Goal: Task Accomplishment & Management: Complete application form

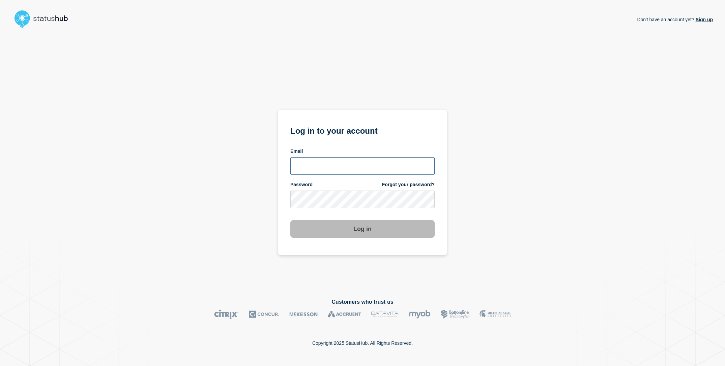
type input "sderksen@ksu.edu"
click at [242, 185] on div "Don't have an account yet? Sign up Log in to your account Email sderksen@ksu.ed…" at bounding box center [362, 159] width 700 height 257
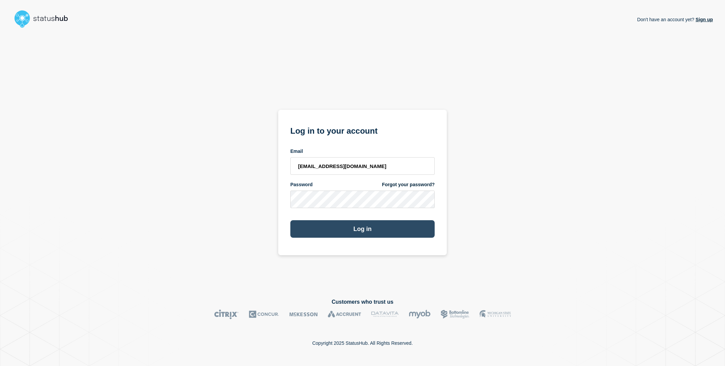
click at [344, 227] on button "Log in" at bounding box center [362, 229] width 144 height 18
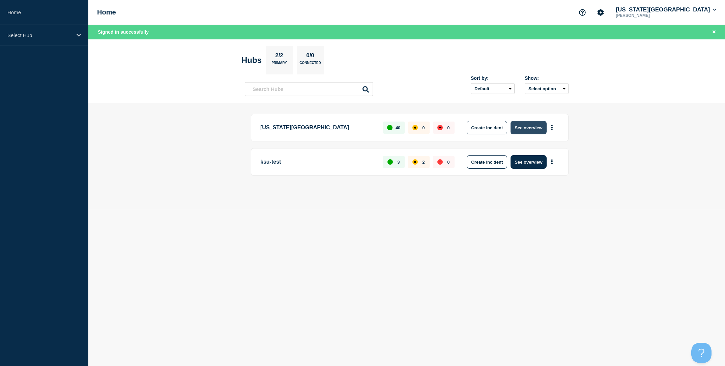
click at [527, 130] on button "See overview" at bounding box center [528, 127] width 36 height 13
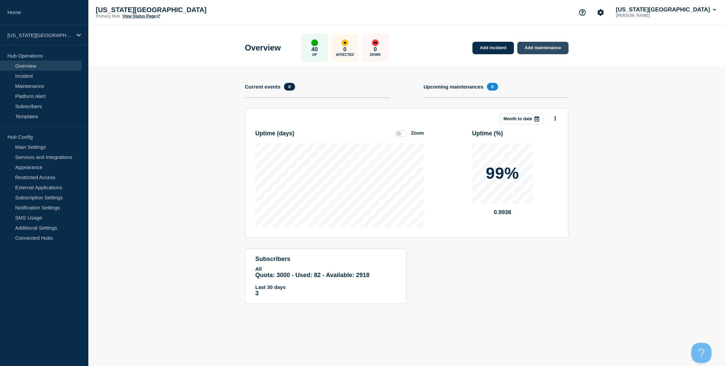
click at [548, 48] on link "Add maintenance" at bounding box center [542, 48] width 51 height 12
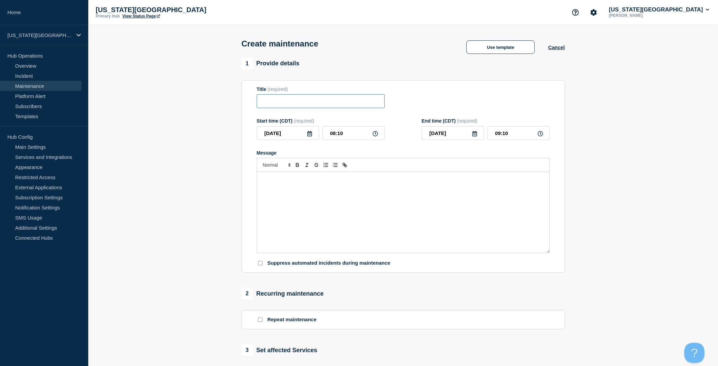
click at [320, 108] on input "Title" at bounding box center [321, 101] width 128 height 14
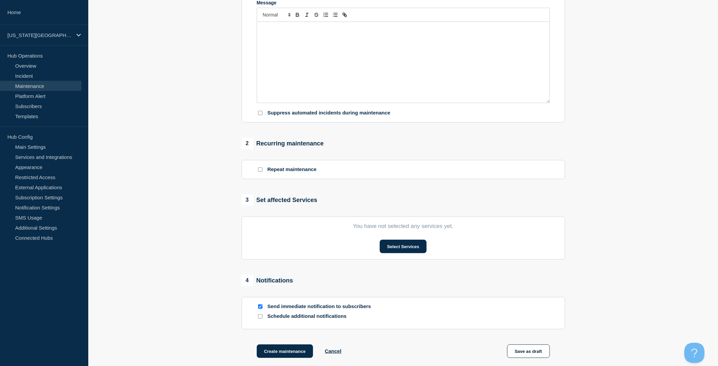
scroll to position [228, 0]
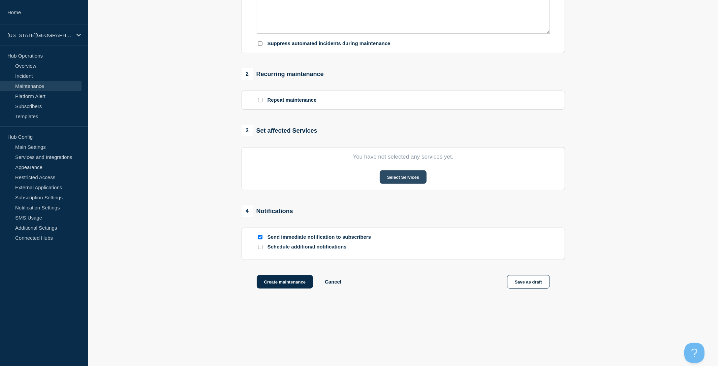
click at [410, 171] on button "Select Services" at bounding box center [403, 177] width 47 height 13
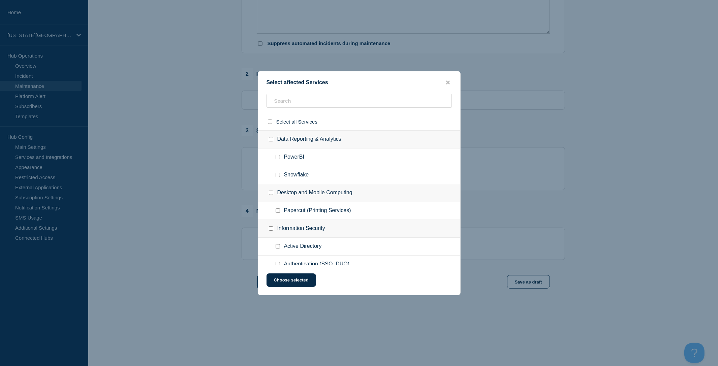
click at [343, 170] on ul "Snowflake" at bounding box center [359, 175] width 202 height 18
click at [330, 101] on input "text" at bounding box center [359, 101] width 185 height 14
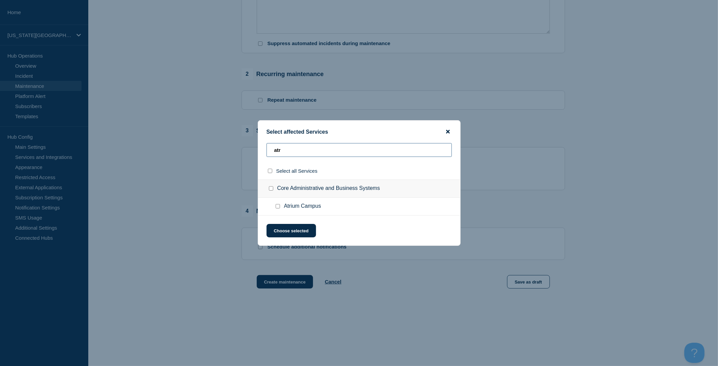
type input "atr"
click at [449, 130] on icon "close button" at bounding box center [448, 132] width 4 height 4
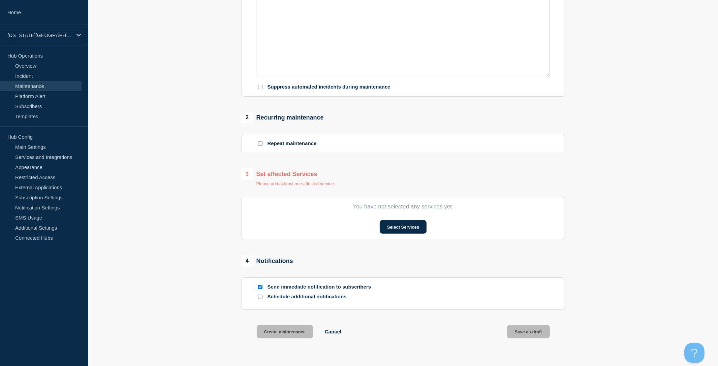
scroll to position [28, 0]
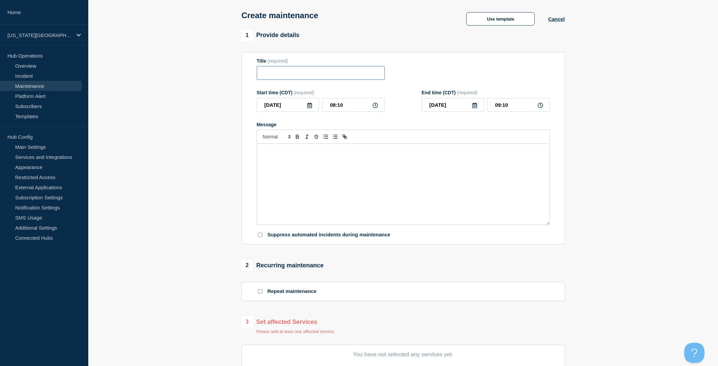
click at [286, 71] on input "Title" at bounding box center [321, 73] width 128 height 14
type input "Atrium Maintenance"
click at [317, 176] on div "Message" at bounding box center [403, 184] width 293 height 81
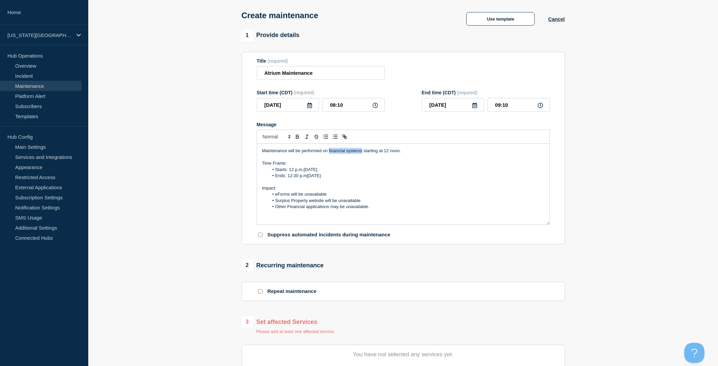
drag, startPoint x: 329, startPoint y: 155, endPoint x: 362, endPoint y: 157, distance: 33.1
click at [362, 154] on p "Maintenance will be performed on financial systems starting at 12 noon." at bounding box center [403, 151] width 282 height 6
click at [368, 154] on p "Maintenance will be performed on Atrium starting at 12 noon." at bounding box center [403, 151] width 282 height 6
drag, startPoint x: 378, startPoint y: 155, endPoint x: 365, endPoint y: 155, distance: 12.8
click at [365, 154] on p "Maintenance will be performed on Atrium starting at 12 noon." at bounding box center [403, 151] width 282 height 6
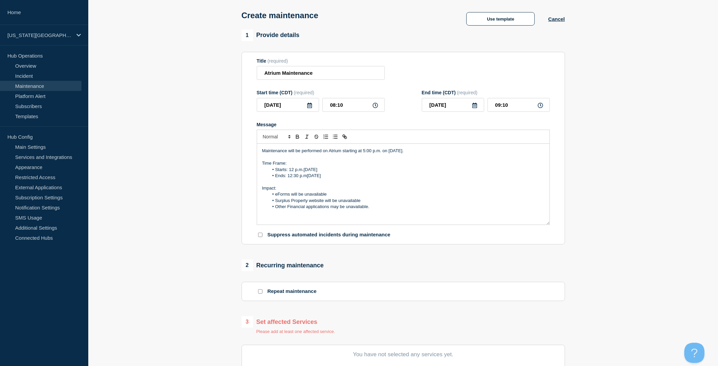
click at [347, 154] on p "Maintenance will be performed on Atrium starting at 5:00 p.m. on [DATE]." at bounding box center [403, 151] width 282 height 6
click at [308, 103] on input "[DATE]" at bounding box center [288, 105] width 62 height 14
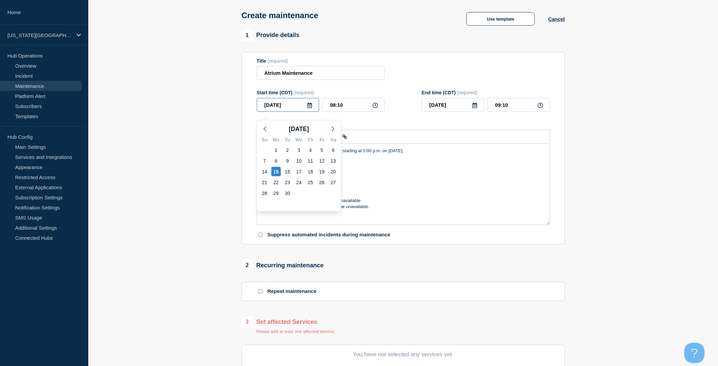
click at [309, 106] on input "[DATE]" at bounding box center [288, 105] width 62 height 14
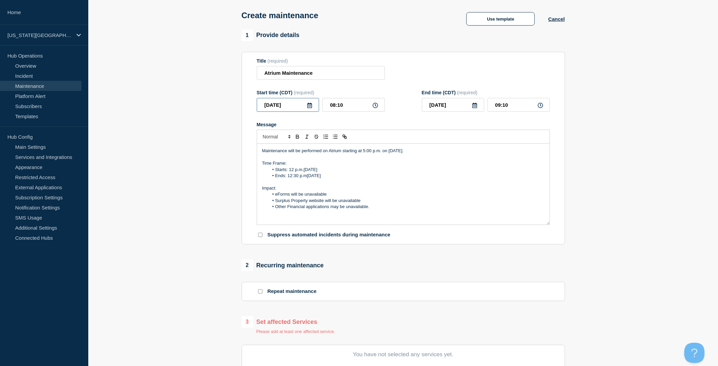
click at [313, 112] on input "[DATE]" at bounding box center [288, 105] width 62 height 14
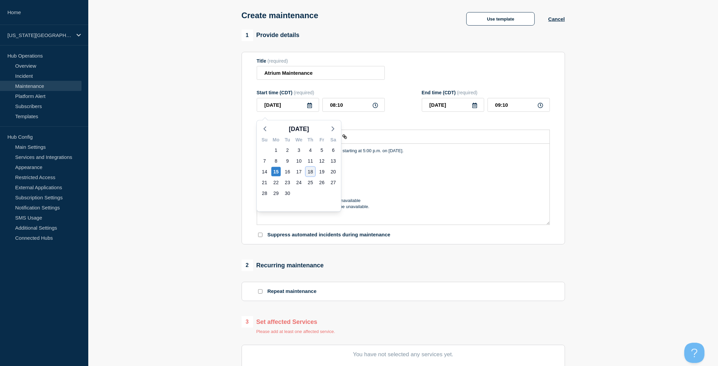
click at [312, 172] on div "18" at bounding box center [310, 171] width 9 height 9
type input "[DATE]"
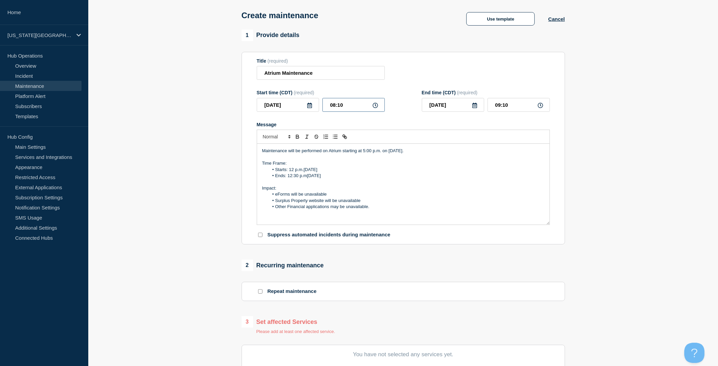
click at [347, 106] on input "08:10" at bounding box center [354, 105] width 62 height 14
type input "17:00"
click at [198, 152] on section "1 Provide details Title (required) Atrium Maintenance Start time (CDT) (require…" at bounding box center [403, 267] width 630 height 474
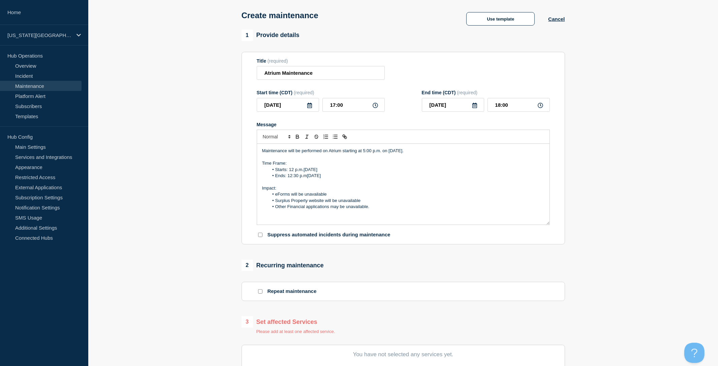
click at [473, 108] on icon at bounding box center [474, 105] width 5 height 5
click at [479, 175] on div "18" at bounding box center [475, 171] width 9 height 9
click at [519, 110] on input "18:00" at bounding box center [519, 105] width 62 height 14
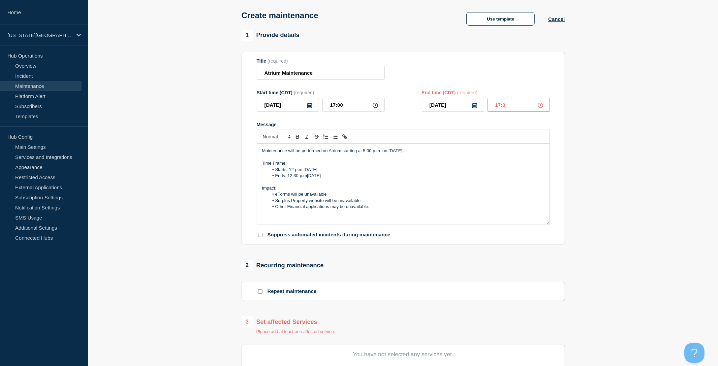
type input "17:30"
click at [563, 154] on section "Title (required) Atrium Maintenance Start time (CDT) (required) [DATE] 17:00 En…" at bounding box center [404, 148] width 324 height 193
click at [290, 173] on li "Starts: 12 p.m.[DATE]" at bounding box center [407, 170] width 276 height 6
click at [322, 173] on li "Starts: 5:00 p.m.[DATE]" at bounding box center [407, 170] width 276 height 6
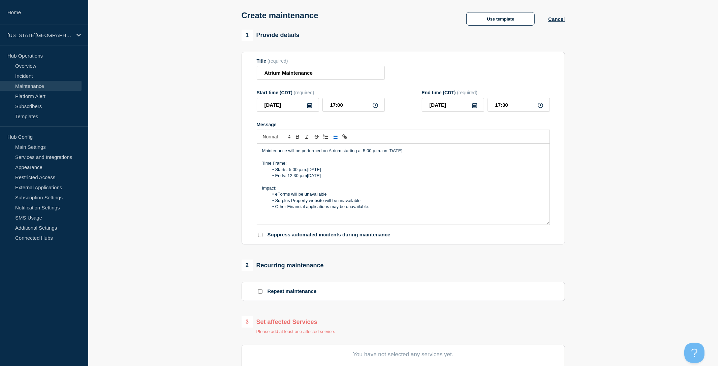
click at [312, 108] on icon at bounding box center [309, 105] width 5 height 5
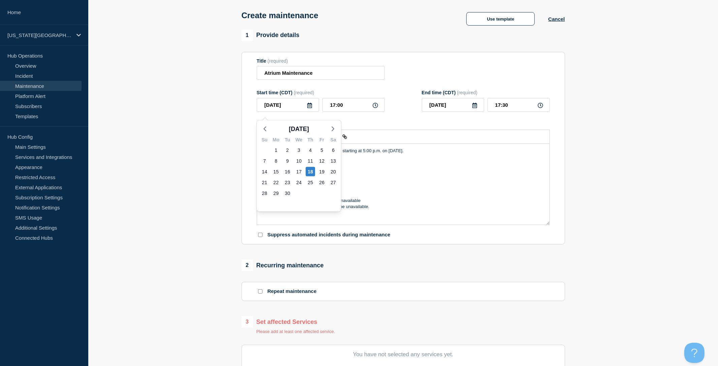
click at [198, 156] on section "1 Provide details Title (required) Atrium Maintenance Start time (CDT) (require…" at bounding box center [403, 267] width 630 height 474
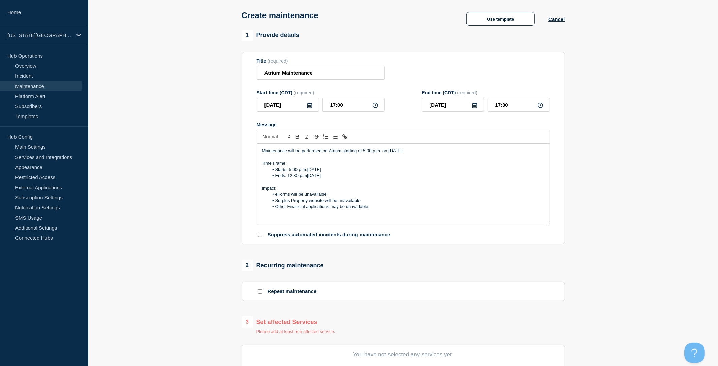
click at [315, 173] on li "Starts: 5:00 p.m.[DATE]" at bounding box center [407, 170] width 276 height 6
click at [354, 173] on li "Starts: 5:00 p.m.[DATE]" at bounding box center [407, 170] width 276 height 6
drag, startPoint x: 378, startPoint y: 175, endPoint x: 310, endPoint y: 177, distance: 67.4
click at [310, 173] on li "Starts: 5:00 p.m.[DATE]" at bounding box center [407, 170] width 276 height 6
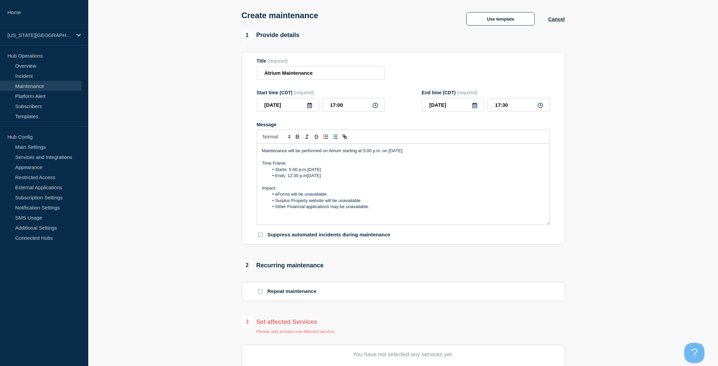
copy li "[DATE]"
drag, startPoint x: 370, startPoint y: 181, endPoint x: 310, endPoint y: 181, distance: 59.7
click at [310, 179] on li "Ends: 12:30 p.m[DATE]" at bounding box center [407, 176] width 276 height 6
drag, startPoint x: 288, startPoint y: 181, endPoint x: 299, endPoint y: 182, distance: 10.2
click at [299, 179] on li "Ends: 12:30 p.m[DATE]" at bounding box center [407, 176] width 276 height 6
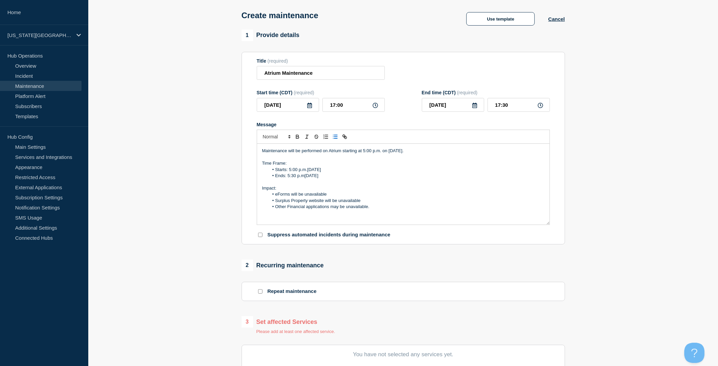
click at [303, 179] on li "Ends: 5:30 p.m[DATE]" at bounding box center [407, 176] width 276 height 6
click at [212, 202] on section "1 Provide details Title (required) Atrium Maintenance Start time (CDT) (require…" at bounding box center [403, 267] width 630 height 474
drag, startPoint x: 370, startPoint y: 213, endPoint x: 277, endPoint y: 200, distance: 93.8
click at [277, 200] on ol "eForms will be unavailable Surplus Property website will be unavailable Other F…" at bounding box center [403, 200] width 282 height 19
click at [261, 154] on div "Maintenance will be performed on Atrium starting at 5:00 p.m. on [DATE]. Time F…" at bounding box center [403, 184] width 293 height 81
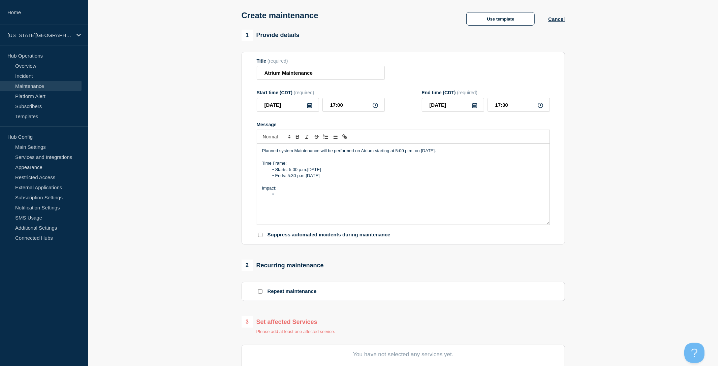
click at [297, 154] on p "Planned system Maintenance will be performed on Atrium starting at 5:00 p.m. on…" at bounding box center [403, 151] width 282 height 6
click at [466, 154] on p "Planned system maintenance will be performed on Atrium starting at 5:00 p.m. on…" at bounding box center [403, 151] width 282 height 6
click at [322, 204] on li "Message" at bounding box center [407, 201] width 276 height 6
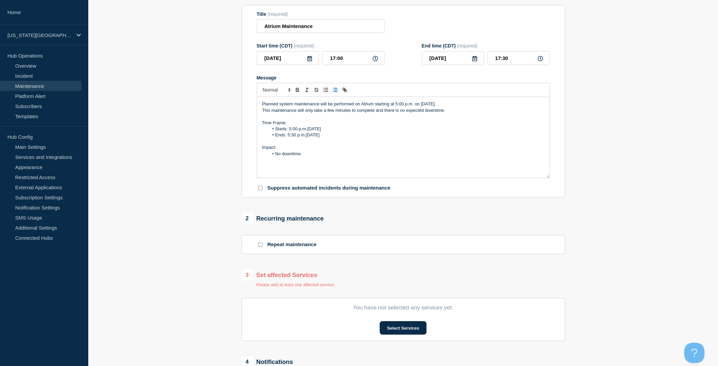
scroll to position [83, 0]
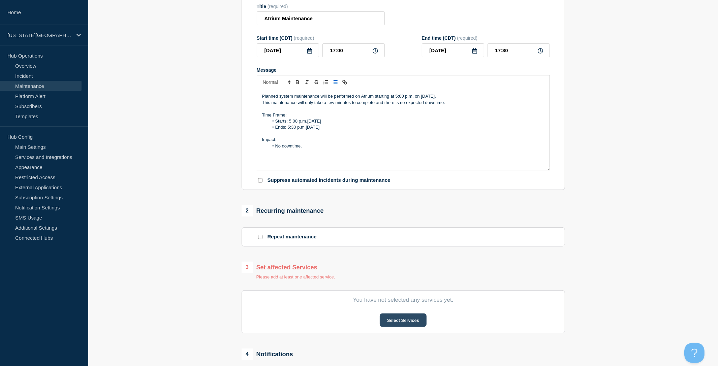
click at [401, 325] on button "Select Services" at bounding box center [403, 320] width 47 height 13
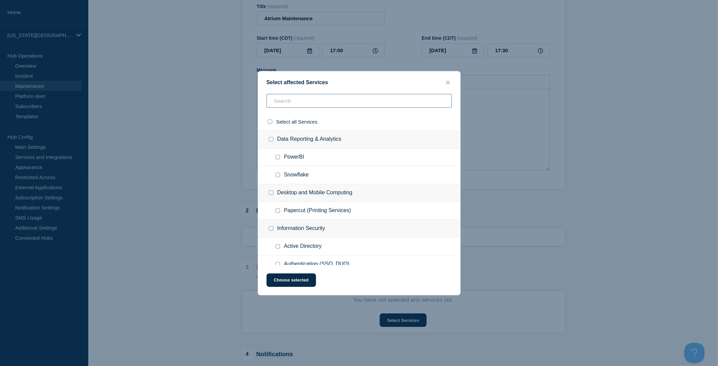
click at [309, 101] on input "text" at bounding box center [359, 101] width 185 height 14
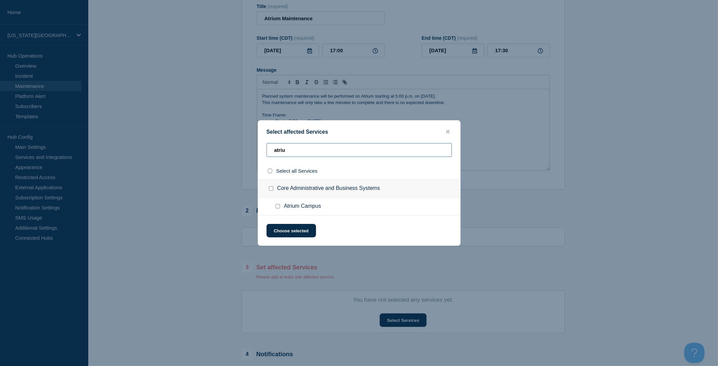
type input "atriu"
click at [295, 210] on span "Atrium Campus" at bounding box center [302, 206] width 37 height 7
click at [277, 207] on input "Atrium Campus checkbox" at bounding box center [278, 206] width 4 height 4
checkbox input "true"
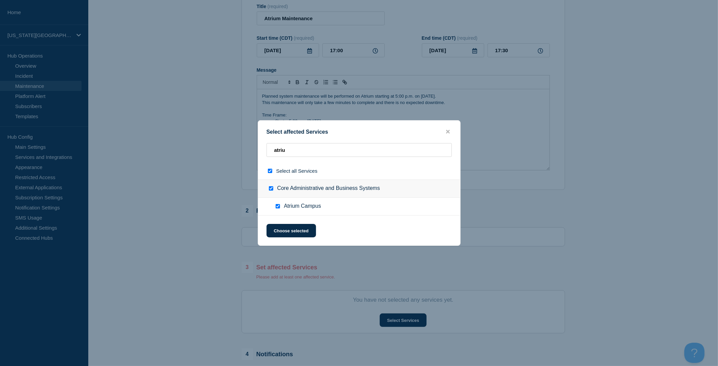
checkbox input "true"
click at [293, 233] on button "Choose selected" at bounding box center [292, 230] width 50 height 13
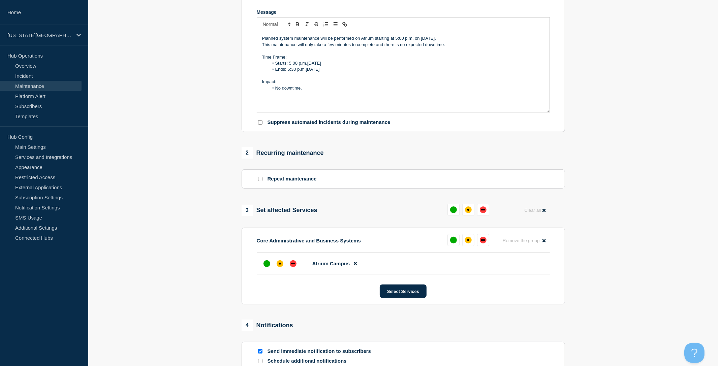
scroll to position [151, 0]
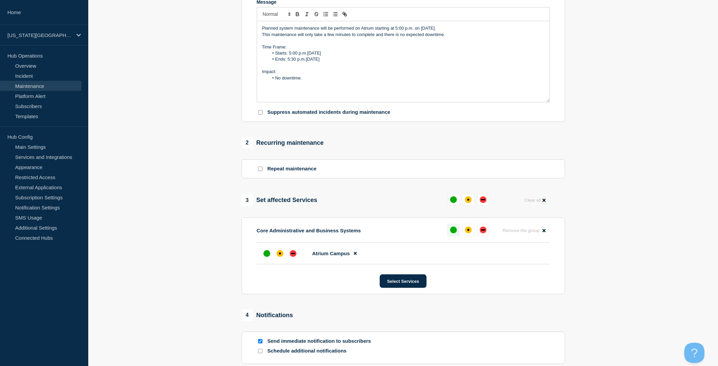
click at [456, 234] on div "up" at bounding box center [453, 230] width 7 height 7
click at [278, 257] on div "affected" at bounding box center [280, 253] width 7 height 7
click at [270, 257] on div "up" at bounding box center [267, 253] width 7 height 7
click at [280, 255] on div "affected" at bounding box center [280, 254] width 2 height 2
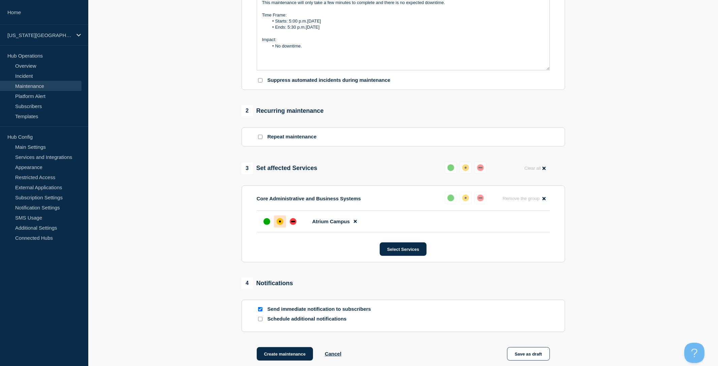
scroll to position [195, 0]
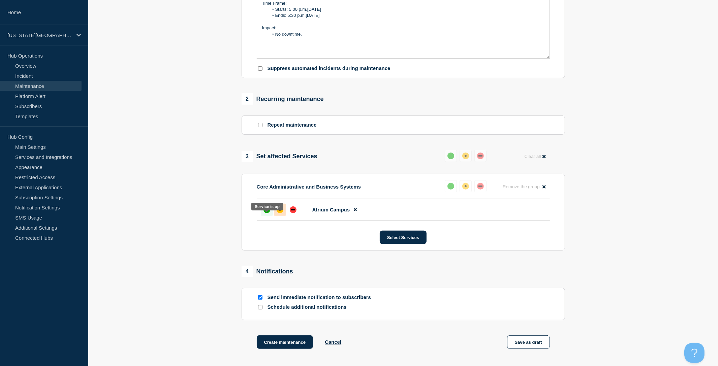
click at [268, 213] on div "up" at bounding box center [267, 210] width 7 height 7
click at [280, 211] on div "affected" at bounding box center [280, 210] width 2 height 2
click at [264, 213] on div "up" at bounding box center [267, 210] width 7 height 7
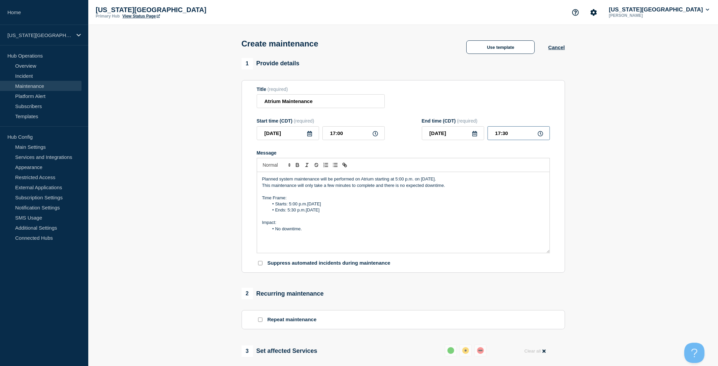
click at [520, 139] on input "17:30" at bounding box center [519, 133] width 62 height 14
type input "17:15"
click at [295, 213] on li "Ends: 5:30 p.m.[DATE]" at bounding box center [407, 210] width 276 height 6
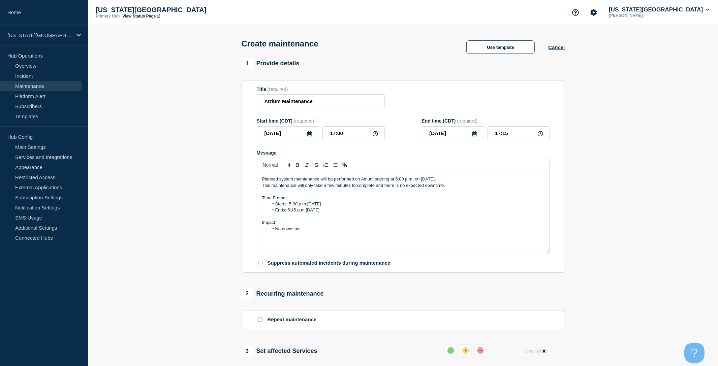
click at [323, 232] on li "No downtime." at bounding box center [407, 229] width 276 height 6
drag, startPoint x: 303, startPoint y: 236, endPoint x: 275, endPoint y: 234, distance: 27.3
click at [275, 232] on li "No downtime." at bounding box center [407, 229] width 276 height 6
click at [217, 243] on section "1 Provide details Title (required) Atrium Maintenance Start time (CDT) (require…" at bounding box center [403, 309] width 630 height 503
click at [283, 226] on p "Impact:" at bounding box center [403, 223] width 282 height 6
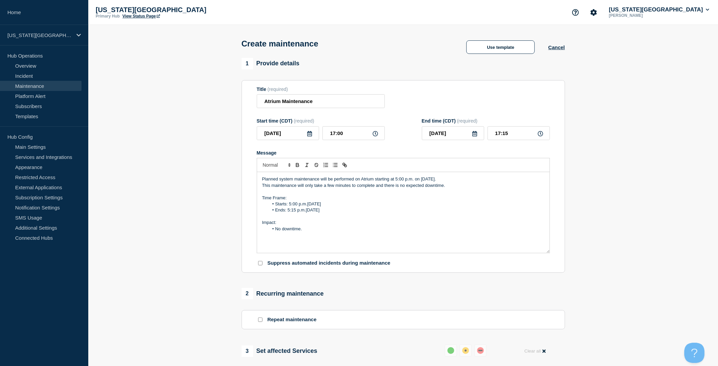
click at [283, 232] on li "No downtime." at bounding box center [407, 229] width 276 height 6
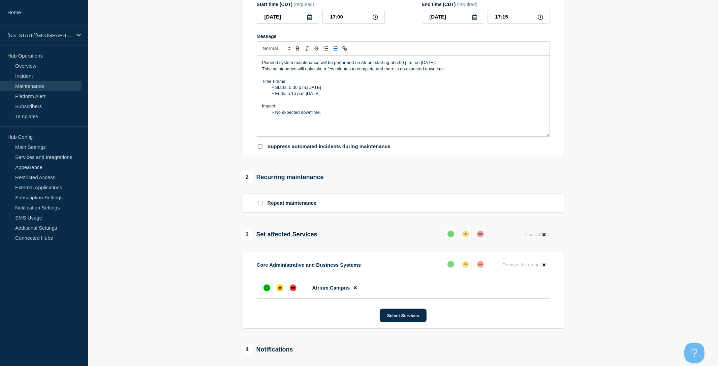
click at [215, 224] on section "1 Provide details Title (required) Atrium Maintenance Start time (CDT) (require…" at bounding box center [403, 192] width 630 height 503
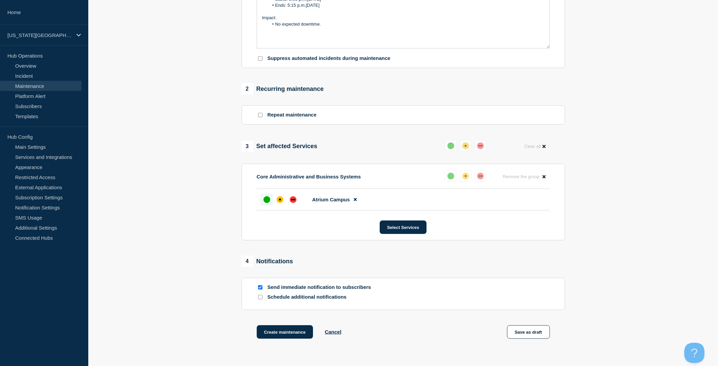
scroll to position [222, 0]
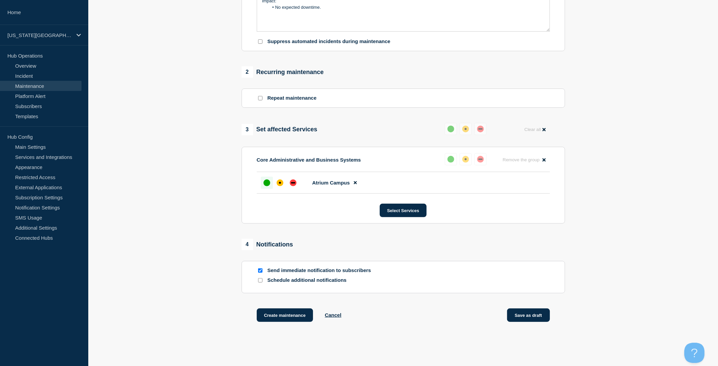
click at [525, 322] on button "Save as draft" at bounding box center [528, 315] width 43 height 13
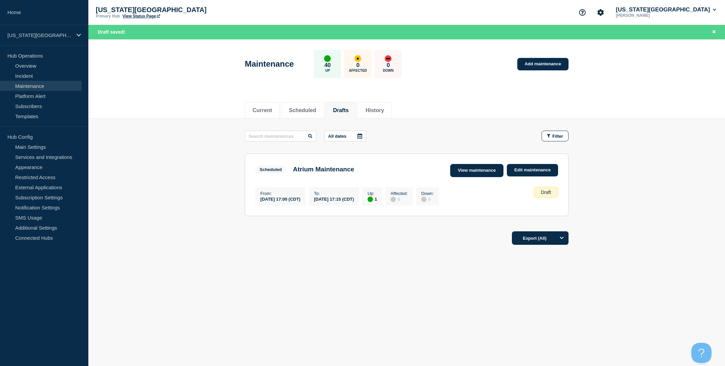
click at [475, 169] on link "View maintenance" at bounding box center [476, 170] width 53 height 13
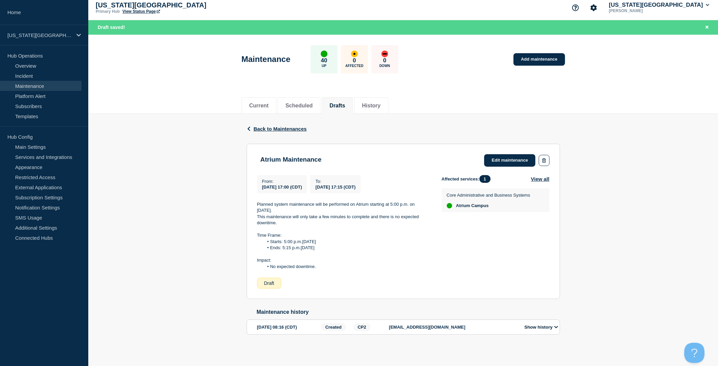
scroll to position [10, 0]
click at [508, 156] on link "Edit maintenance" at bounding box center [509, 160] width 51 height 12
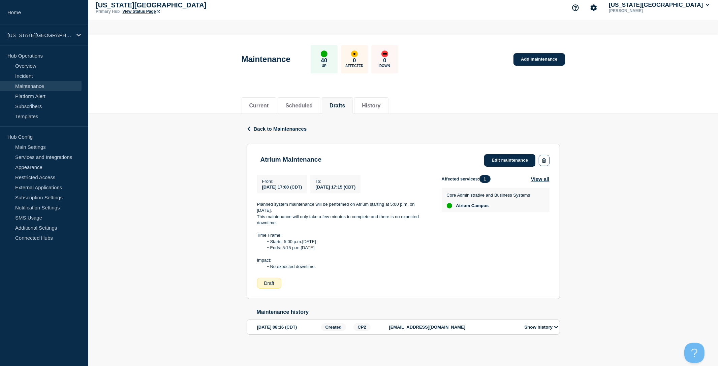
scroll to position [0, 0]
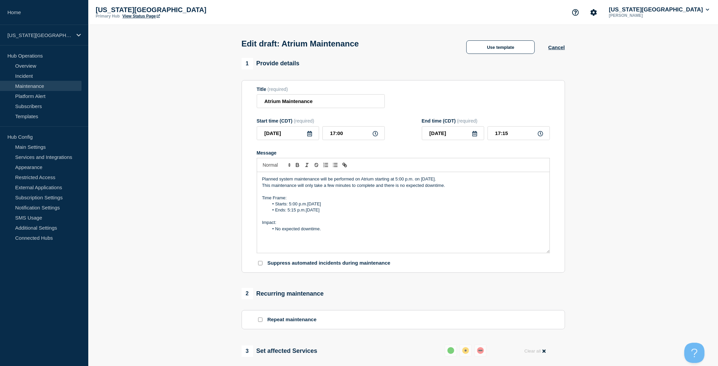
click at [265, 189] on p "This maintenance will only take a few minutes to complete and there is no expec…" at bounding box center [403, 186] width 282 height 6
click at [367, 189] on p "Planned system maintenance will be performed on Atrium starting at 5:00 p.m. on…" at bounding box center [403, 182] width 282 height 12
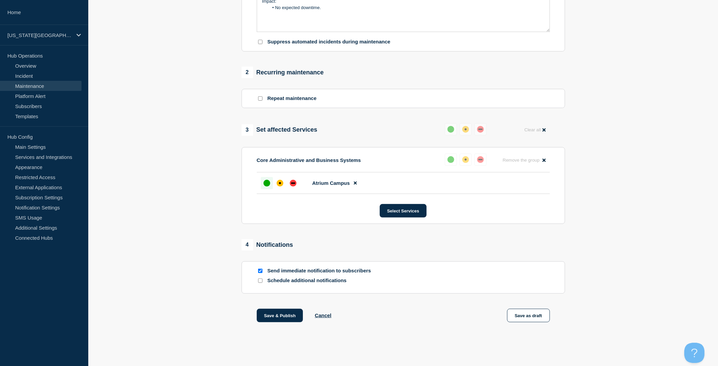
scroll to position [232, 0]
click at [527, 312] on button "Save as draft" at bounding box center [528, 315] width 43 height 13
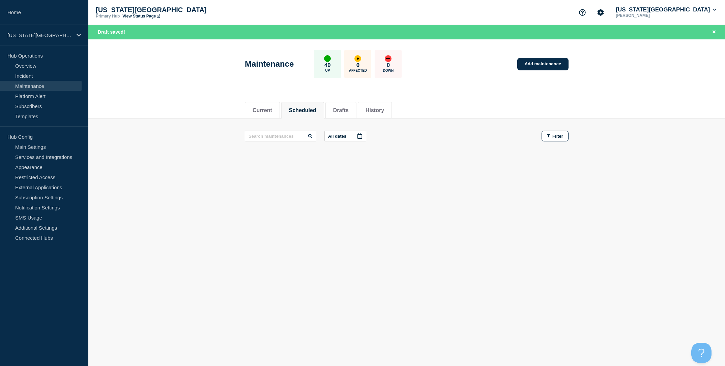
click at [355, 112] on ul "Current Scheduled Drafts History" at bounding box center [319, 110] width 148 height 17
click at [343, 110] on button "Drafts" at bounding box center [341, 111] width 16 height 6
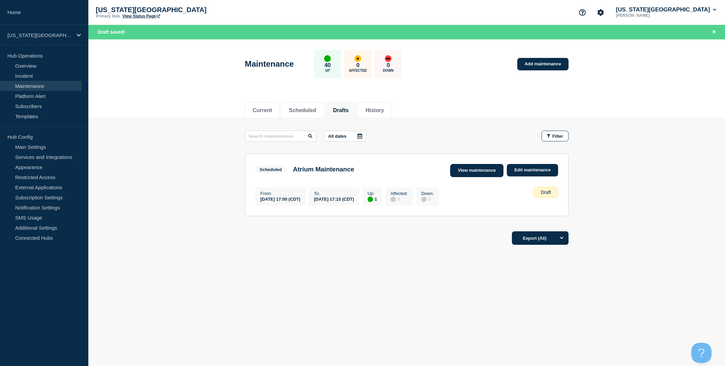
click at [492, 170] on link "View maintenance" at bounding box center [476, 170] width 53 height 13
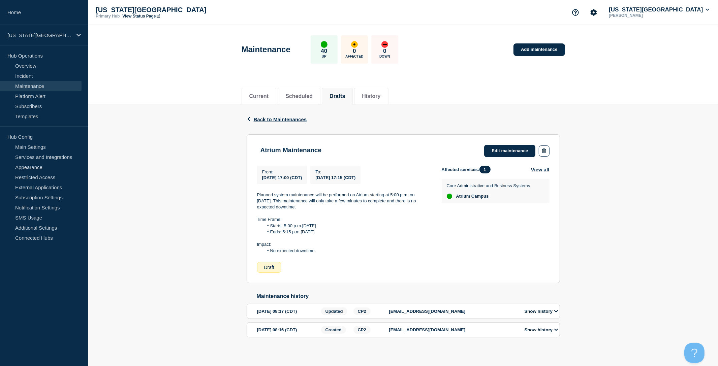
scroll to position [2, 0]
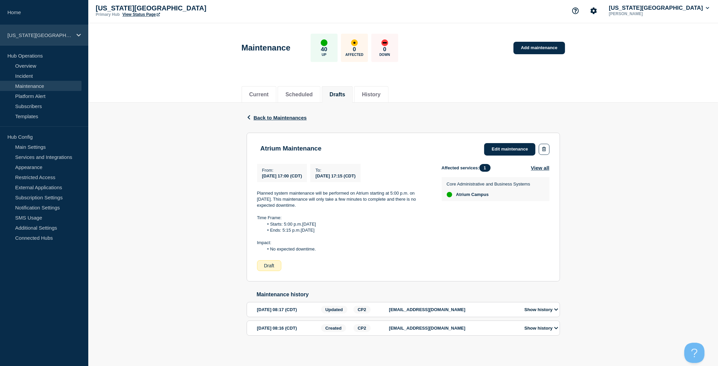
click at [40, 35] on p "[US_STATE][GEOGRAPHIC_DATA]" at bounding box center [39, 35] width 65 height 6
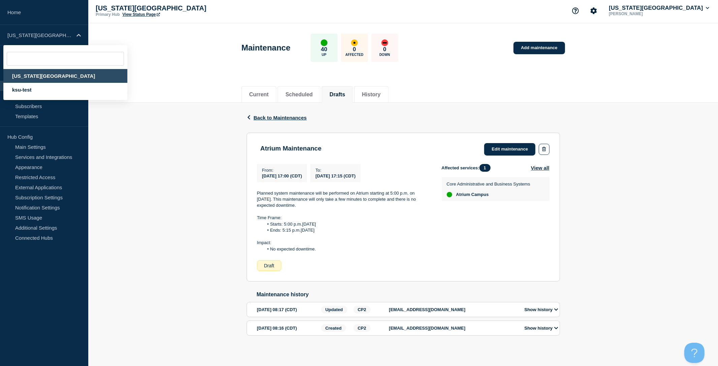
click at [164, 123] on div "Back Back to Maintenances Atrium Maintenance From [DATE] 17:00 (CDT) To [DATE] …" at bounding box center [403, 230] width 630 height 255
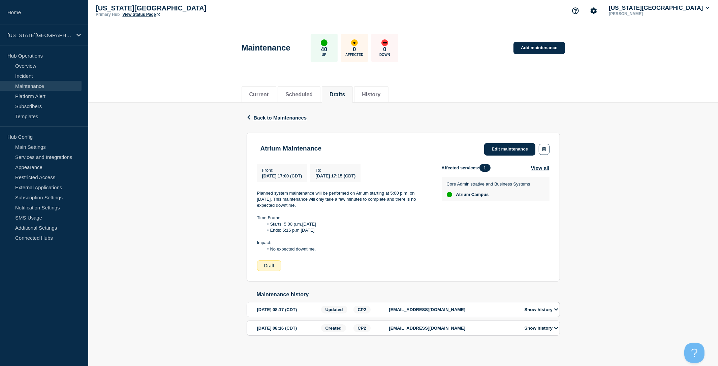
click at [41, 88] on link "Maintenance" at bounding box center [41, 86] width 82 height 10
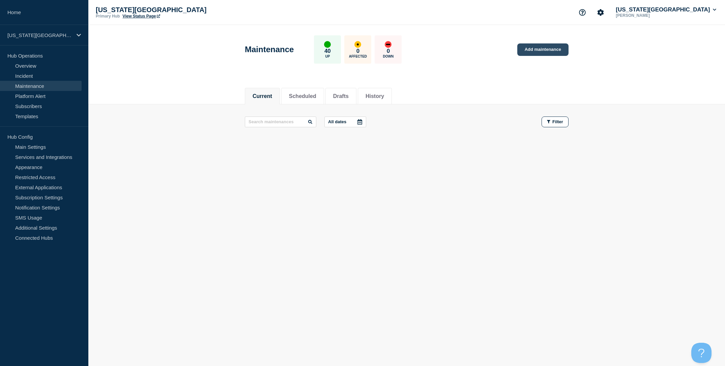
click at [537, 45] on link "Add maintenance" at bounding box center [542, 49] width 51 height 12
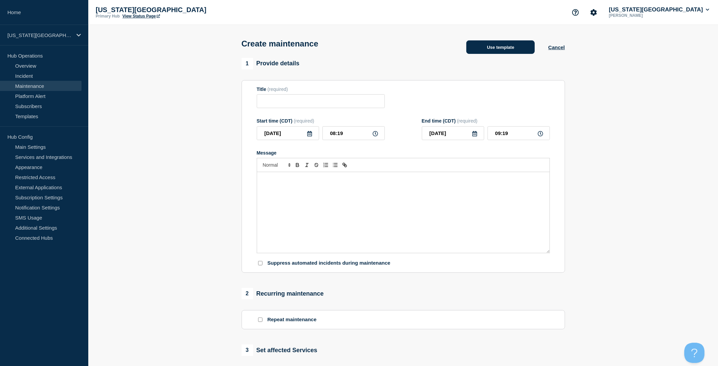
click at [512, 47] on button "Use template" at bounding box center [500, 46] width 68 height 13
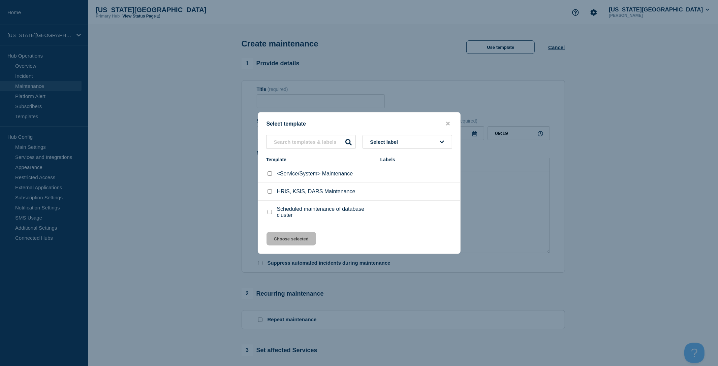
click at [271, 174] on input "<Service/System> Maintenance checkbox" at bounding box center [270, 174] width 4 height 4
checkbox input "true"
click at [299, 242] on button "Choose selected" at bounding box center [292, 238] width 50 height 13
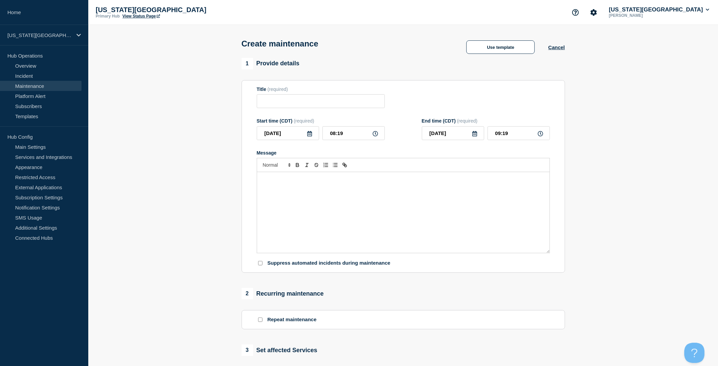
type input "<Service/System> Maintenance"
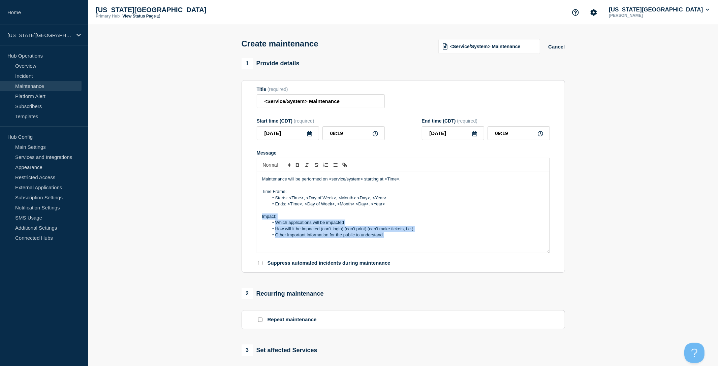
drag, startPoint x: 386, startPoint y: 240, endPoint x: 258, endPoint y: 224, distance: 128.7
click at [258, 224] on div "Maintenance will be performed on <service/system> starting at <Time>. Time Fram…" at bounding box center [403, 212] width 293 height 81
copy div "Impact: Which applications will be impacted How will it be impacted (can't logi…"
click at [560, 47] on button "Cancel" at bounding box center [556, 47] width 17 height 6
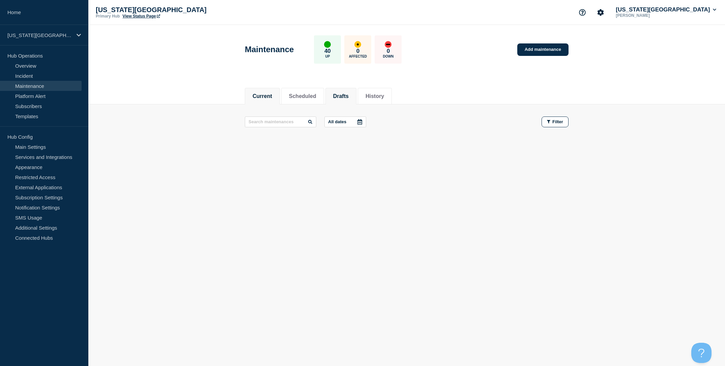
click at [347, 94] on li "Drafts" at bounding box center [340, 96] width 31 height 17
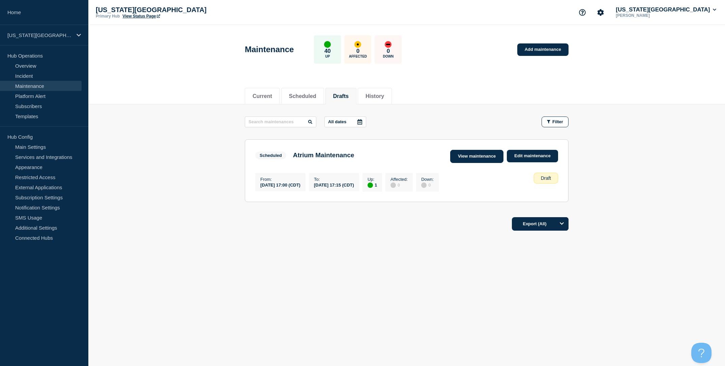
click at [467, 157] on link "View maintenance" at bounding box center [476, 156] width 53 height 13
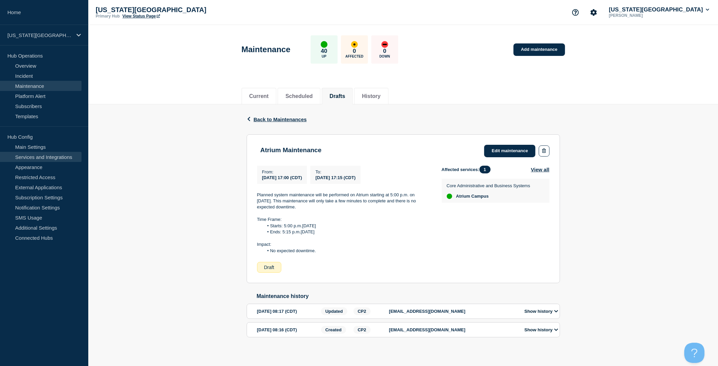
click at [36, 155] on link "Services and Integrations" at bounding box center [41, 157] width 82 height 10
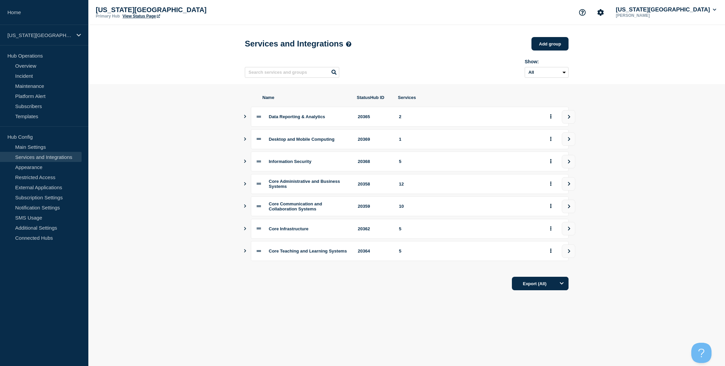
click at [246, 186] on icon "Show services" at bounding box center [245, 183] width 4 height 3
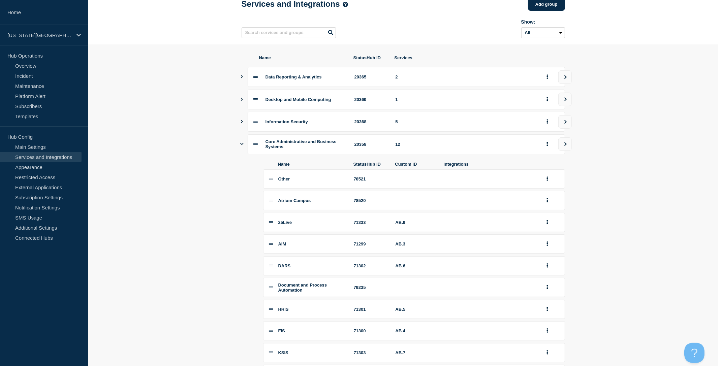
scroll to position [40, 0]
click at [546, 204] on button "group actions" at bounding box center [547, 200] width 8 height 10
click at [554, 218] on button "Edit" at bounding box center [551, 213] width 34 height 10
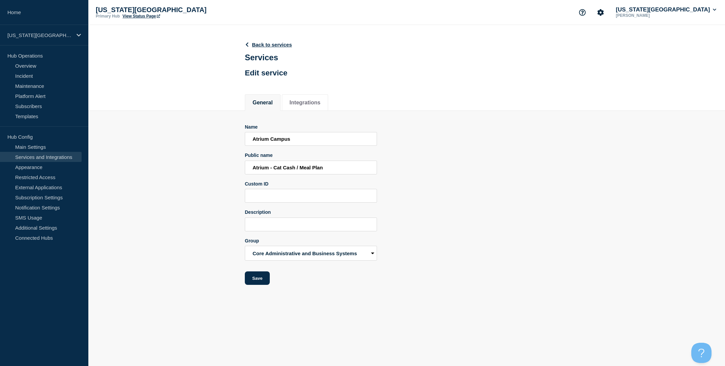
click at [444, 181] on div "Name Atrium Campus Public name Atrium - Cat Cash / Meal Plan Custom ID Descript…" at bounding box center [407, 204] width 324 height 161
click at [291, 171] on input "Atrium - Cat Cash / Meal Plan" at bounding box center [311, 168] width 132 height 14
type input "Wildcat One Card"
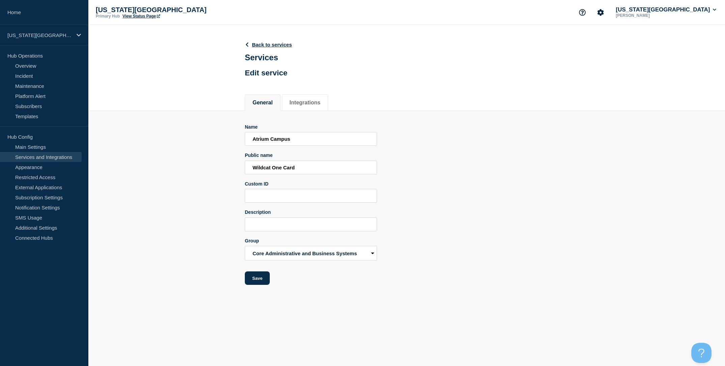
click at [189, 253] on section "Name Atrium Campus Public name Wildcat One Card Custom ID Description Group Dat…" at bounding box center [406, 198] width 636 height 175
click at [157, 138] on section "Name Atrium Campus Public name Wildcat One Card Custom ID Description Group Dat…" at bounding box center [406, 198] width 636 height 175
click at [261, 285] on button "Save" at bounding box center [257, 278] width 25 height 13
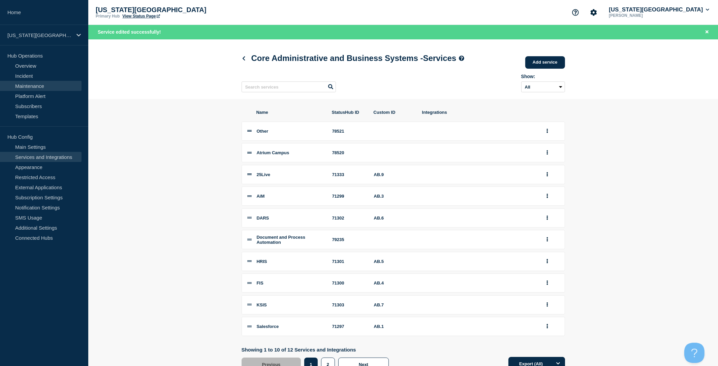
click at [43, 85] on link "Maintenance" at bounding box center [41, 86] width 82 height 10
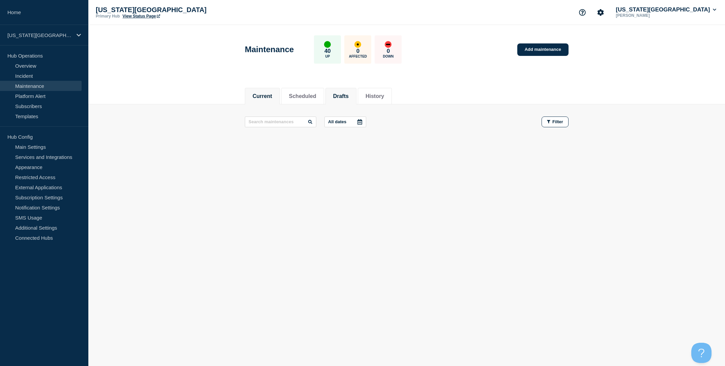
click at [343, 97] on button "Drafts" at bounding box center [341, 96] width 16 height 6
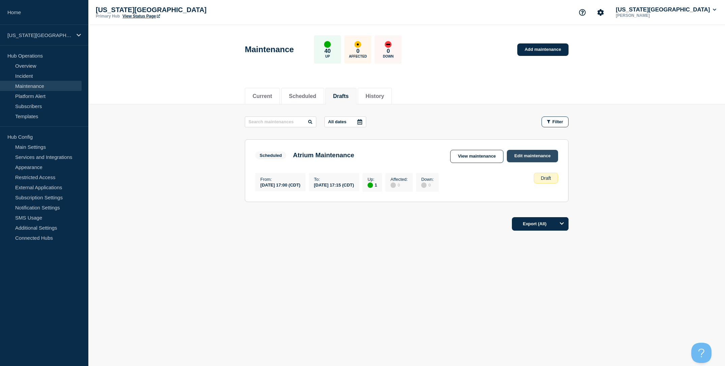
click at [522, 157] on link "Edit maintenance" at bounding box center [532, 156] width 51 height 12
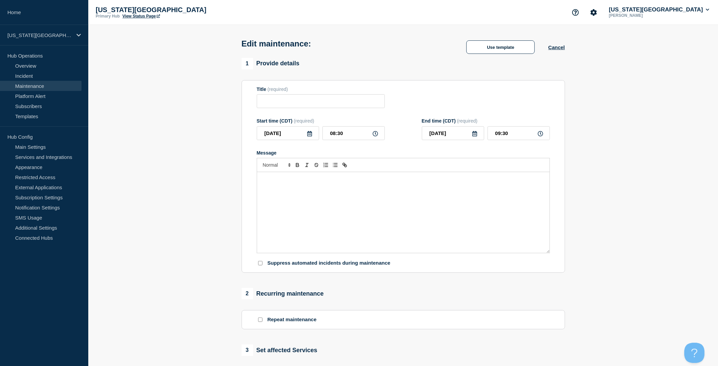
type input "Atrium Maintenance"
type input "[DATE]"
type input "17:00"
type input "[DATE]"
type input "17:15"
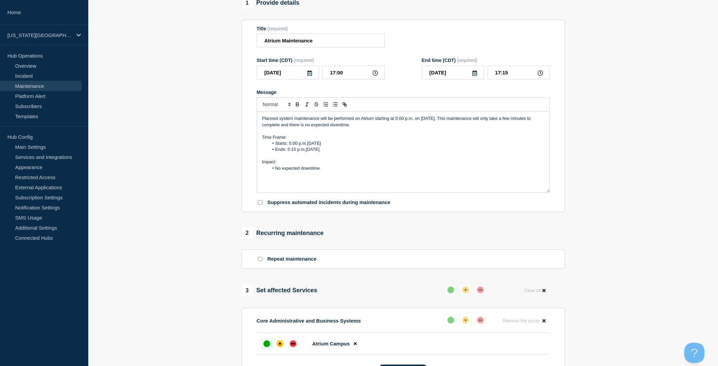
scroll to position [57, 0]
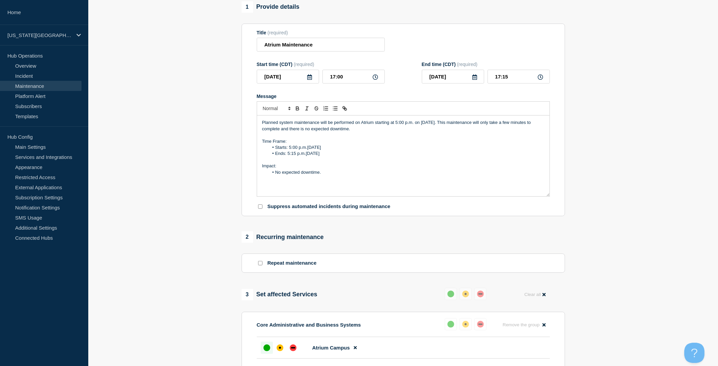
drag, startPoint x: 355, startPoint y: 135, endPoint x: 289, endPoint y: 143, distance: 66.1
click at [279, 132] on p "Planned system maintenance will be performed on Atrium starting at 5:00 p.m. on…" at bounding box center [403, 126] width 282 height 12
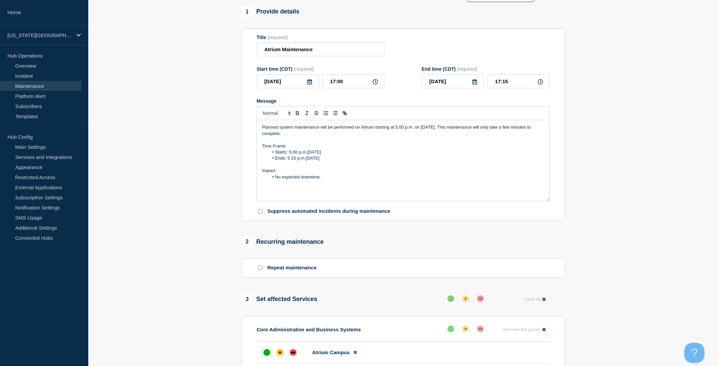
scroll to position [51, 0]
click at [54, 155] on link "Services and Integrations" at bounding box center [41, 157] width 82 height 10
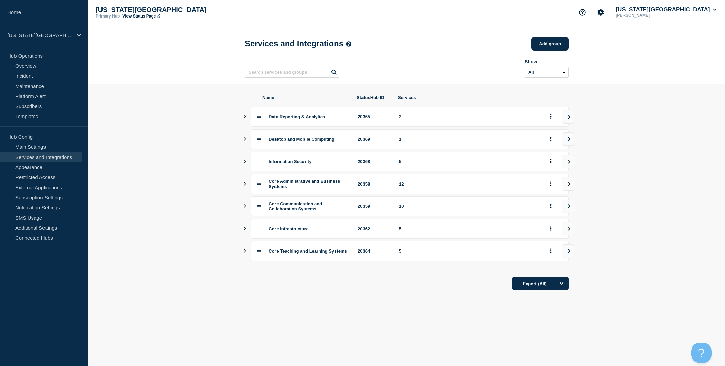
click at [244, 186] on icon "Show services" at bounding box center [245, 183] width 4 height 3
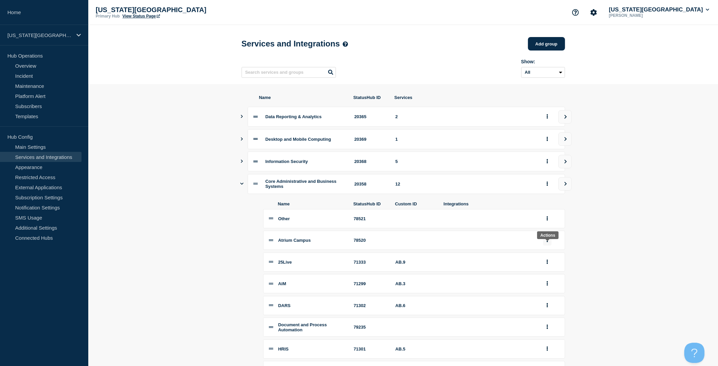
click at [549, 246] on button "group actions" at bounding box center [547, 240] width 8 height 10
click at [551, 259] on button "Edit" at bounding box center [551, 253] width 34 height 10
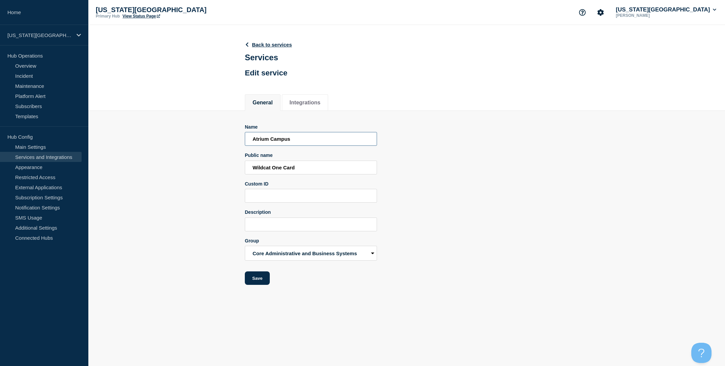
click at [305, 146] on input "Atrium Campus" at bounding box center [311, 139] width 132 height 14
click at [307, 170] on input "Wildcat One Card" at bounding box center [311, 168] width 132 height 14
click at [307, 174] on input "Wildcat One Card" at bounding box center [311, 168] width 132 height 14
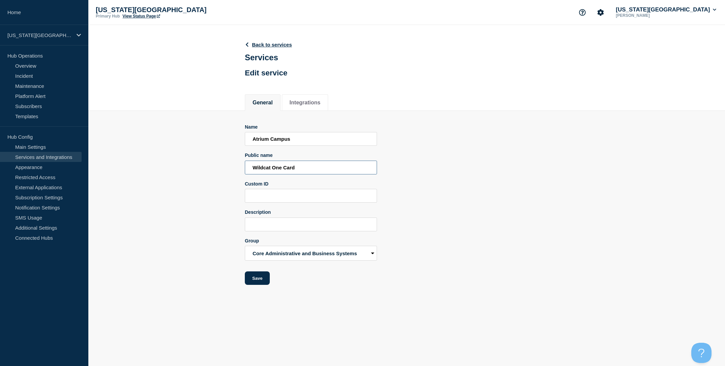
click at [307, 174] on input "Wildcat One Card" at bounding box center [311, 168] width 132 height 14
click at [304, 145] on input "Atrium Campus" at bounding box center [311, 139] width 132 height 14
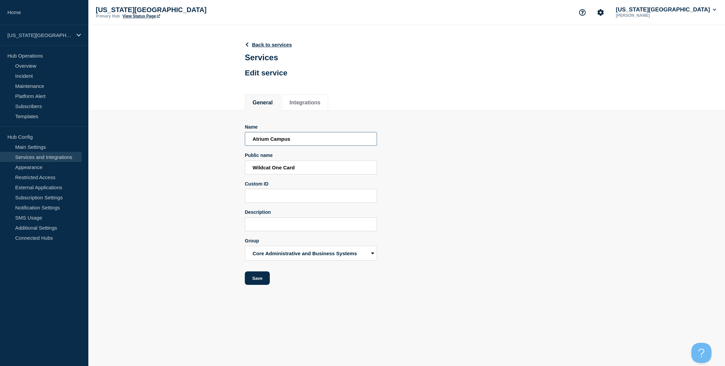
paste input "Wildcat One Card"
type input "Wildcat One Card"
click at [263, 285] on button "Save" at bounding box center [257, 278] width 25 height 13
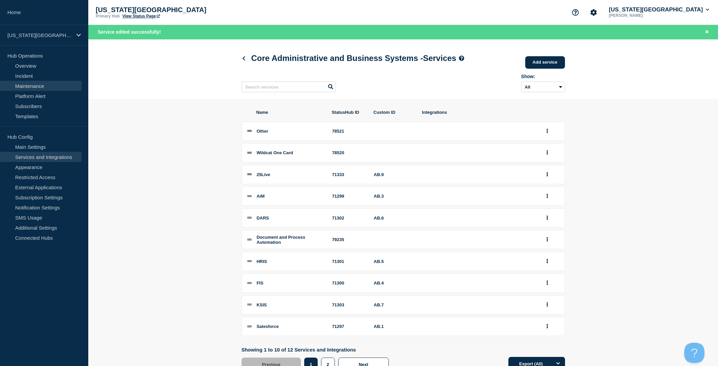
click at [51, 87] on link "Maintenance" at bounding box center [41, 86] width 82 height 10
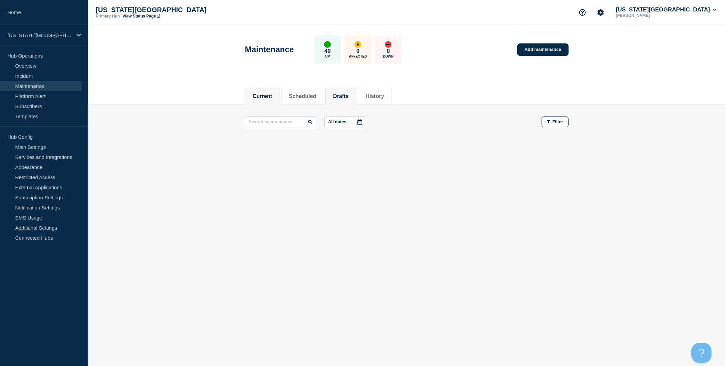
click at [333, 96] on button "Drafts" at bounding box center [341, 96] width 16 height 6
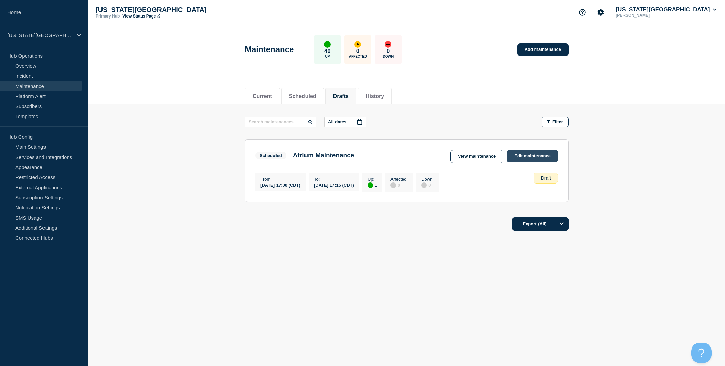
click at [529, 159] on link "Edit maintenance" at bounding box center [532, 156] width 51 height 12
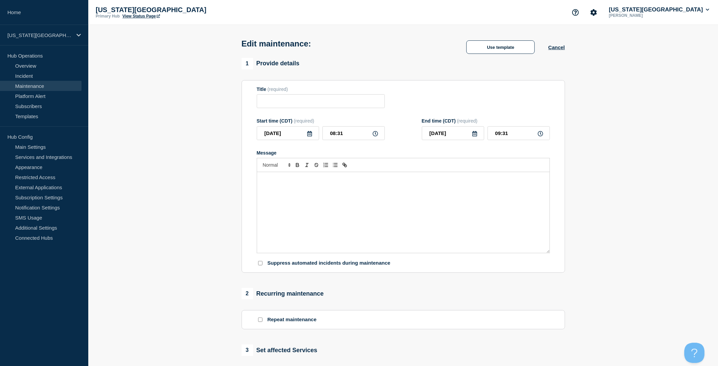
type input "Atrium Maintenance"
type input "[DATE]"
type input "17:00"
type input "[DATE]"
type input "17:15"
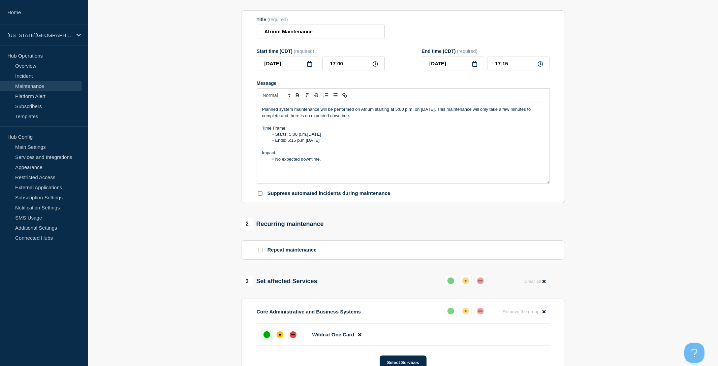
scroll to position [67, 0]
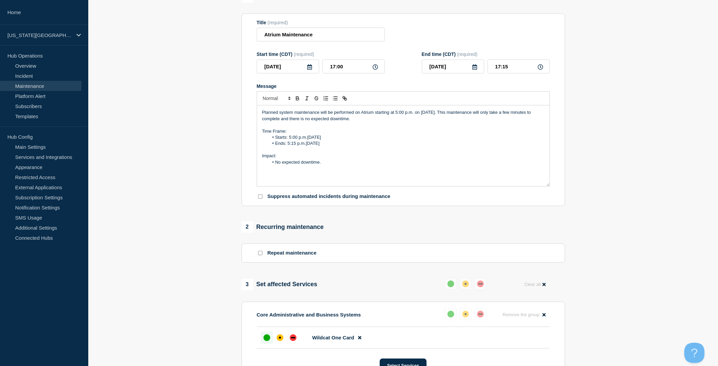
drag, startPoint x: 352, startPoint y: 126, endPoint x: 279, endPoint y: 125, distance: 73.1
click at [279, 122] on p "Planned system maintenance will be performed on Atrium starting at 5:00 p.m. on…" at bounding box center [403, 116] width 282 height 12
drag, startPoint x: 323, startPoint y: 167, endPoint x: 276, endPoint y: 166, distance: 46.8
click at [276, 165] on li "No expected downtime." at bounding box center [407, 162] width 276 height 6
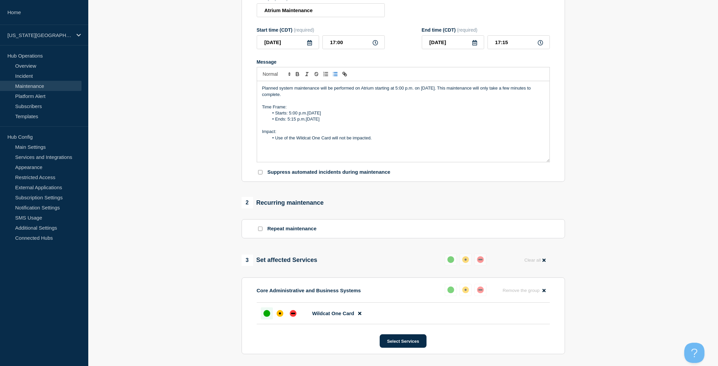
click at [199, 128] on section "1 Provide details Title (required) Atrium Maintenance Start time (CDT) (require…" at bounding box center [403, 218] width 630 height 503
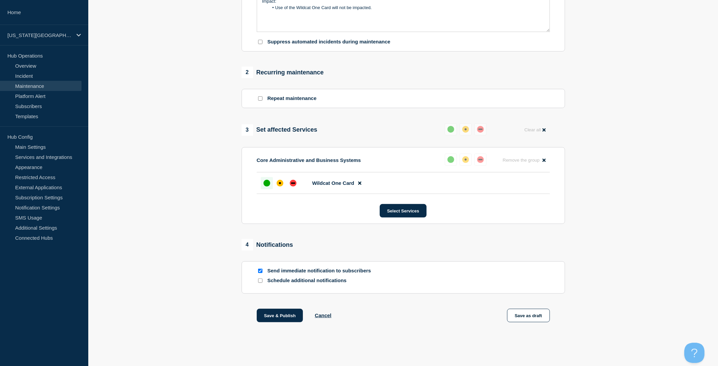
scroll to position [232, 0]
click at [530, 320] on button "Save as draft" at bounding box center [528, 315] width 43 height 13
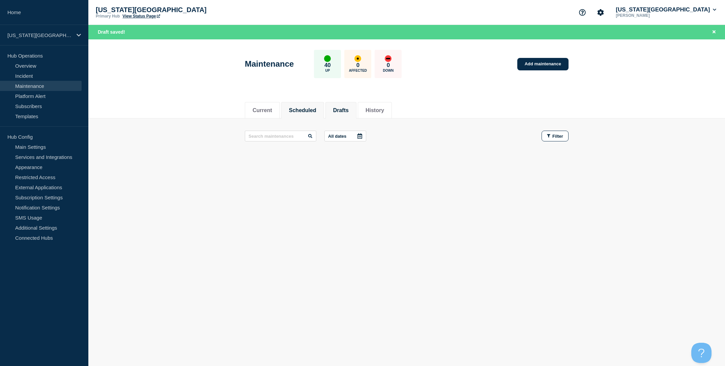
click at [340, 114] on li "Drafts" at bounding box center [340, 110] width 31 height 17
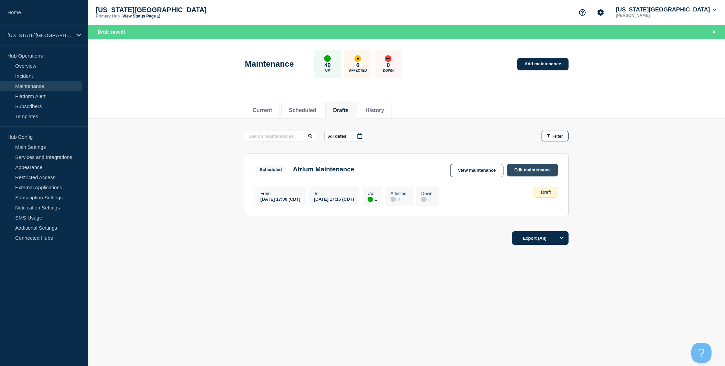
click at [537, 171] on link "Edit maintenance" at bounding box center [532, 170] width 51 height 12
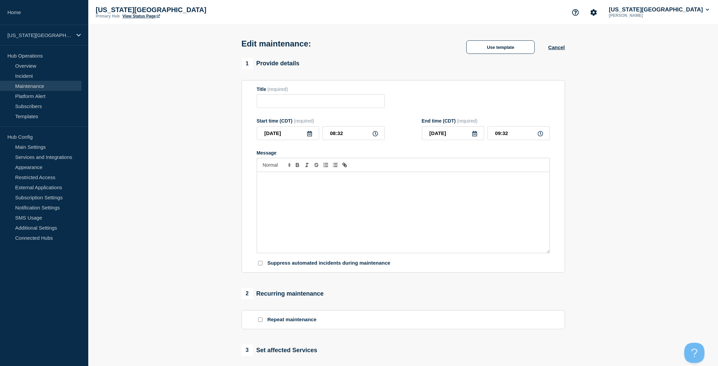
type input "Atrium Maintenance"
type input "[DATE]"
type input "17:00"
type input "[DATE]"
type input "17:15"
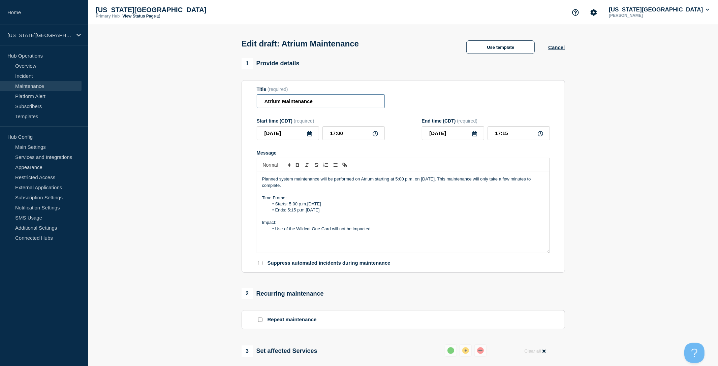
click at [273, 104] on input "Atrium Maintenance" at bounding box center [321, 101] width 128 height 14
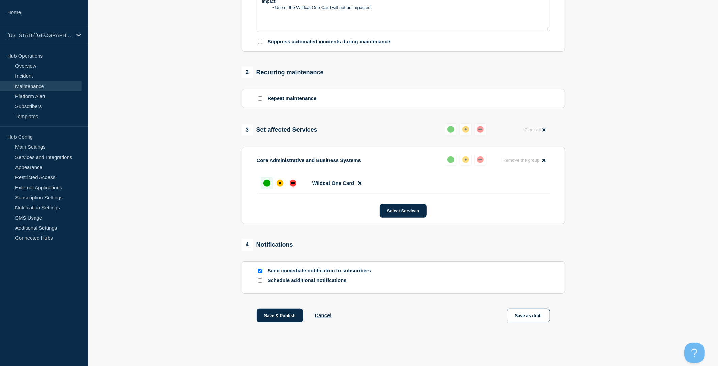
scroll to position [232, 0]
type input "Wildcat One Card Maintenance"
click at [529, 319] on button "Save as draft" at bounding box center [528, 315] width 43 height 13
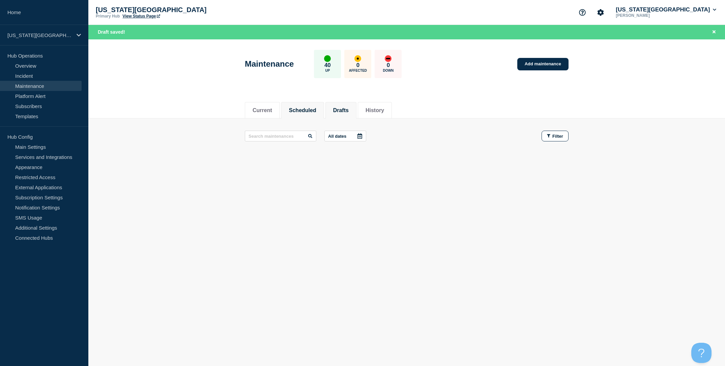
click at [345, 115] on li "Drafts" at bounding box center [340, 110] width 31 height 17
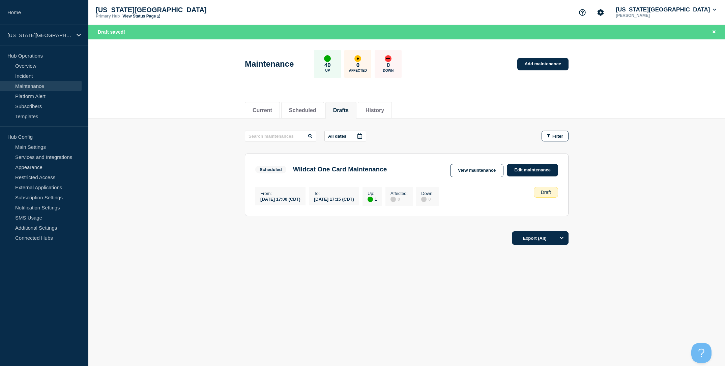
drag, startPoint x: 188, startPoint y: 96, endPoint x: 174, endPoint y: 95, distance: 14.2
click at [188, 95] on div "Current Scheduled Drafts History" at bounding box center [406, 106] width 636 height 23
click at [162, 110] on div "Current Scheduled Drafts History" at bounding box center [406, 106] width 636 height 23
click at [53, 157] on link "Services and Integrations" at bounding box center [41, 157] width 82 height 10
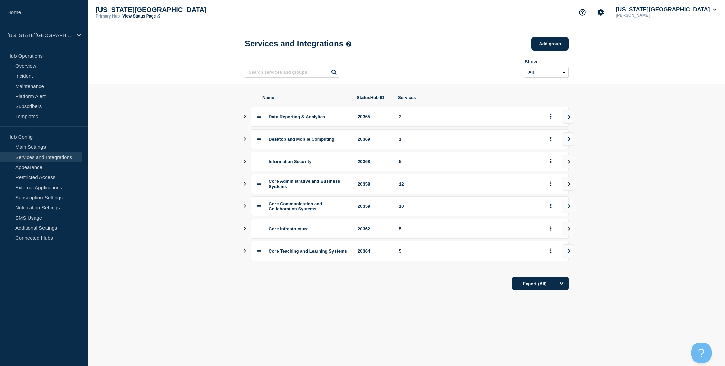
click at [244, 185] on button "Show services" at bounding box center [244, 184] width 3 height 20
click at [245, 186] on icon "Show services" at bounding box center [244, 184] width 3 height 4
click at [244, 186] on icon "Show services" at bounding box center [245, 183] width 2 height 3
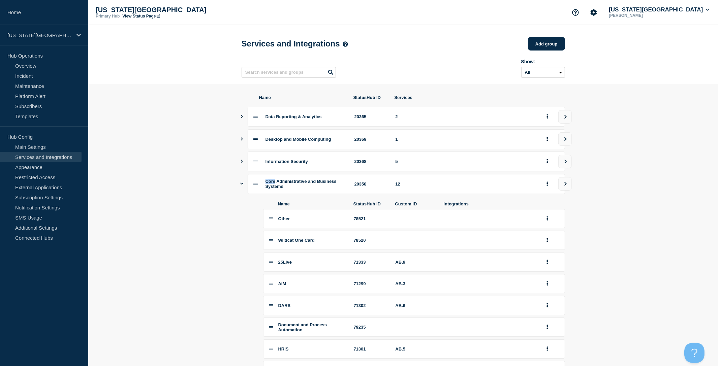
click at [244, 187] on div "Core Administrative and Business Systems 20358 12" at bounding box center [404, 184] width 324 height 20
click at [546, 246] on button "group actions" at bounding box center [547, 240] width 8 height 10
click at [551, 259] on button "Edit" at bounding box center [551, 253] width 34 height 10
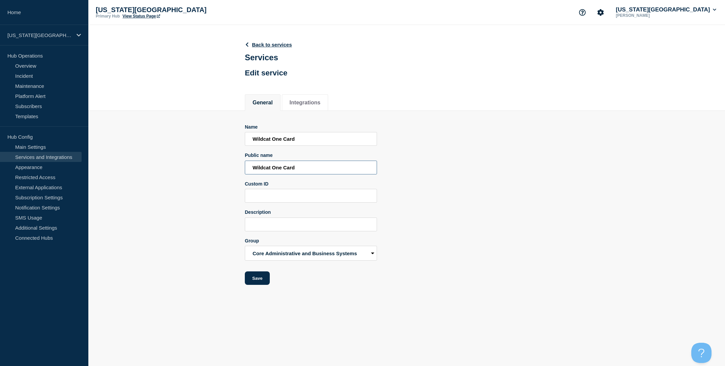
click at [281, 173] on input "Wildcat One Card" at bounding box center [311, 168] width 132 height 14
type input "Wildcat ID Card"
click at [279, 142] on input "Wildcat One Card" at bounding box center [311, 139] width 132 height 14
type input "Wildcat ID Card"
click at [262, 285] on button "Save" at bounding box center [257, 278] width 25 height 13
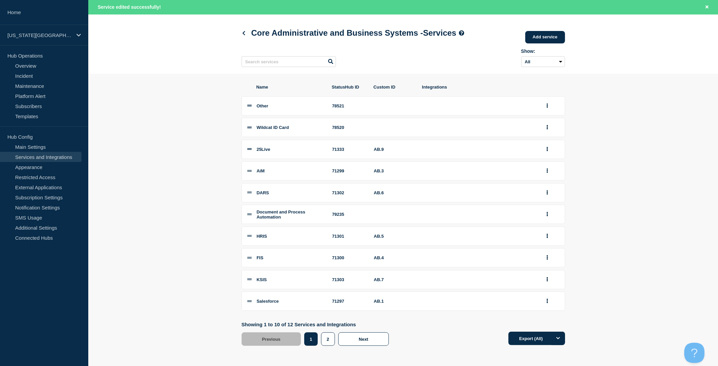
scroll to position [38, 0]
click at [325, 339] on button "2" at bounding box center [328, 339] width 14 height 13
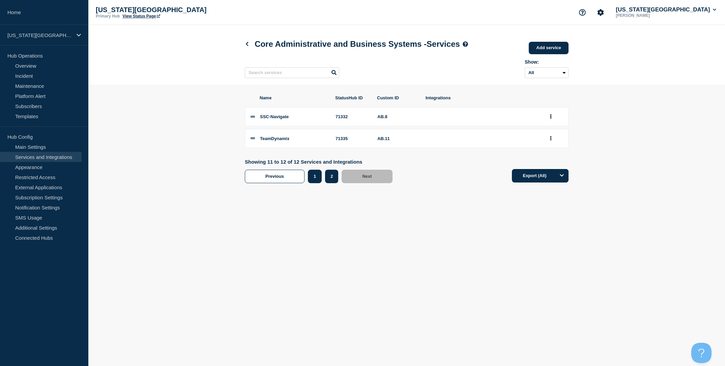
click at [313, 183] on button "1" at bounding box center [315, 176] width 14 height 13
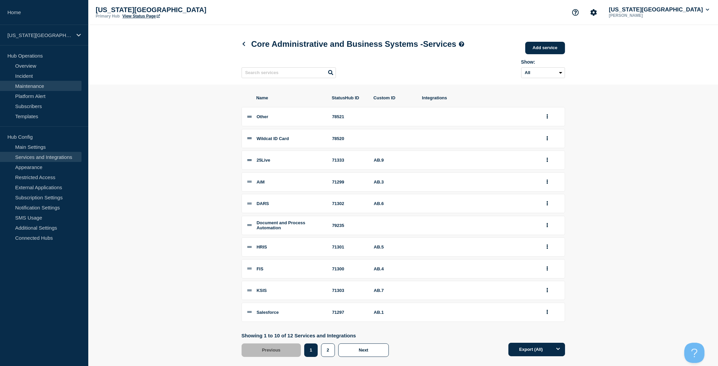
click at [43, 86] on link "Maintenance" at bounding box center [41, 86] width 82 height 10
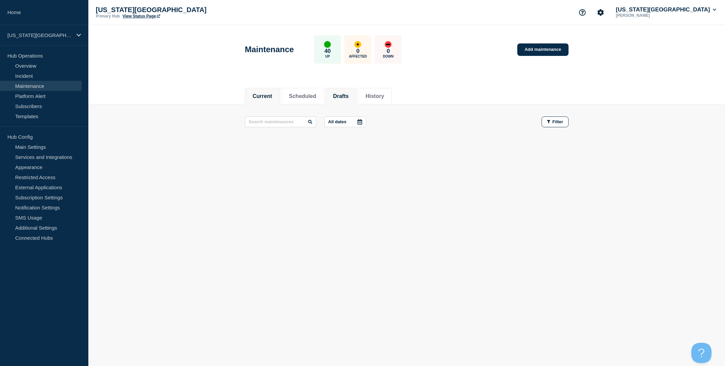
click at [344, 98] on button "Drafts" at bounding box center [341, 96] width 16 height 6
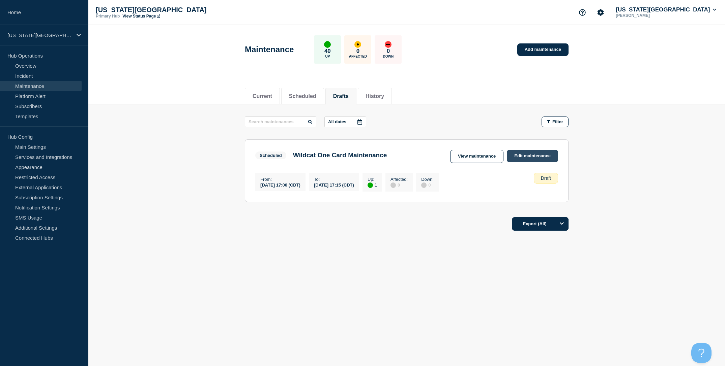
click at [521, 156] on link "Edit maintenance" at bounding box center [532, 156] width 51 height 12
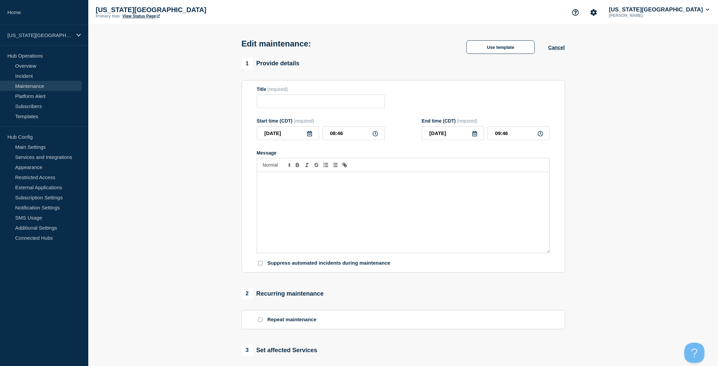
type input "Wildcat One Card Maintenance"
type input "[DATE]"
type input "17:00"
type input "[DATE]"
type input "17:15"
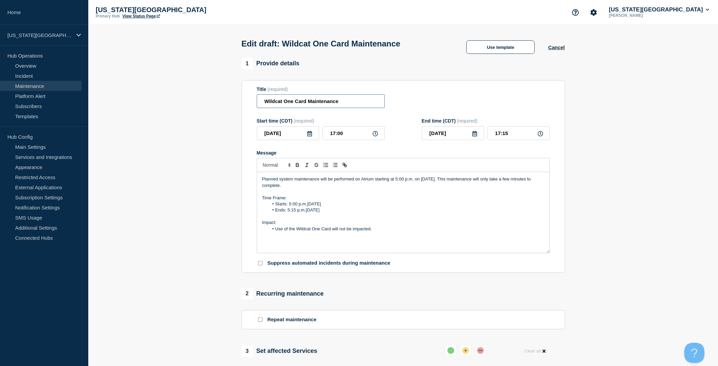
click at [287, 102] on input "Wildcat One Card Maintenance" at bounding box center [321, 101] width 128 height 14
drag, startPoint x: 287, startPoint y: 102, endPoint x: 313, endPoint y: 120, distance: 31.6
click at [287, 102] on input "Wildcat One Card Maintenance" at bounding box center [321, 101] width 128 height 14
type input "Wildcat ID Card Maintenance"
click at [315, 232] on li "Use of the Wildcat One Card will not be impacted." at bounding box center [407, 229] width 276 height 6
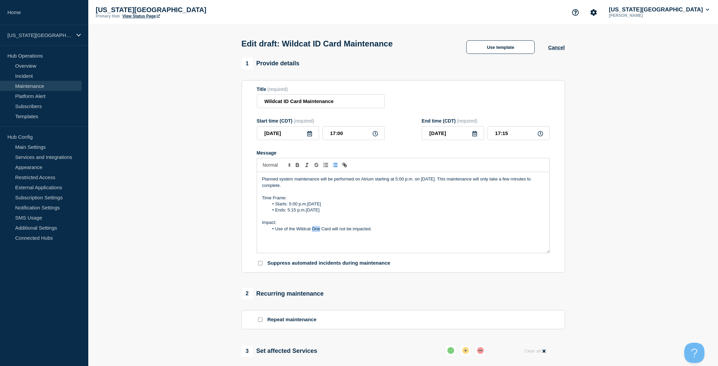
click at [315, 232] on li "Use of the Wildcat One Card will not be impacted." at bounding box center [407, 229] width 276 height 6
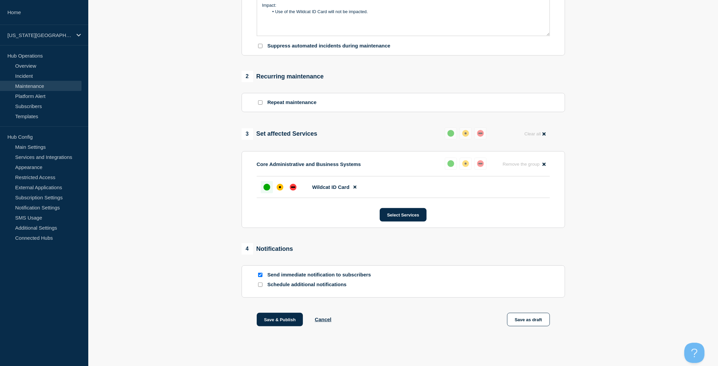
scroll to position [232, 0]
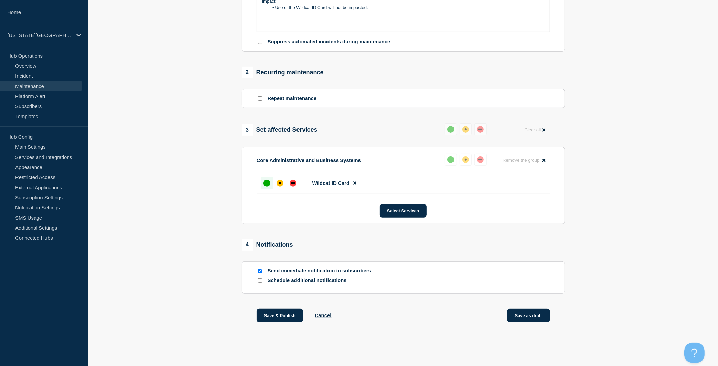
click at [535, 318] on button "Save as draft" at bounding box center [528, 315] width 43 height 13
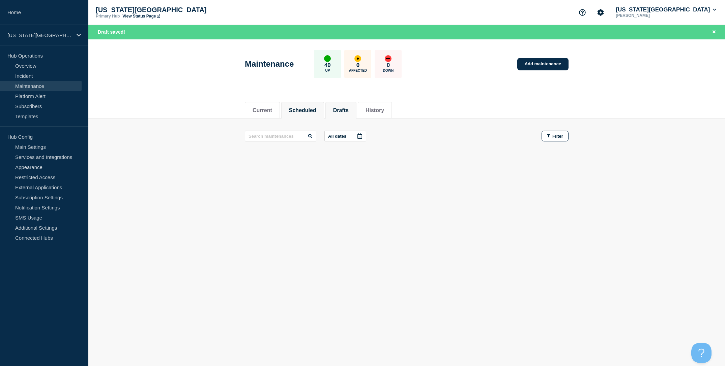
click at [337, 109] on button "Drafts" at bounding box center [341, 111] width 16 height 6
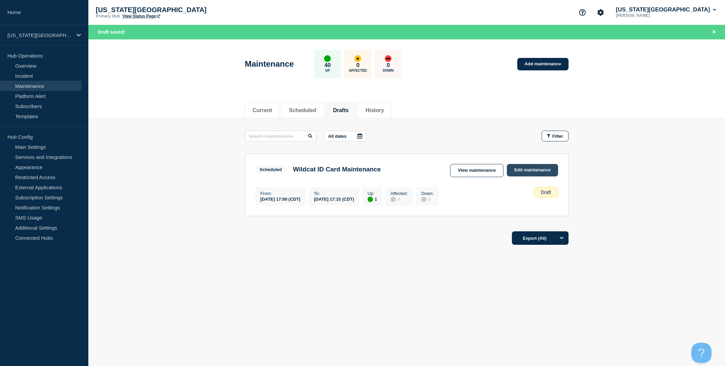
click at [525, 170] on link "Edit maintenance" at bounding box center [532, 170] width 51 height 12
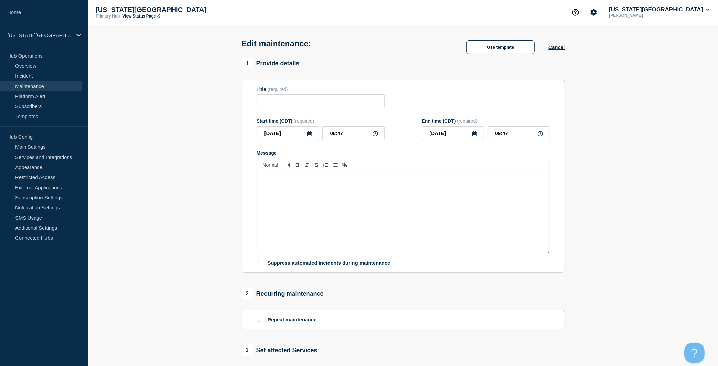
type input "Wildcat ID Card Maintenance"
type input "[DATE]"
type input "17:00"
type input "[DATE]"
type input "17:15"
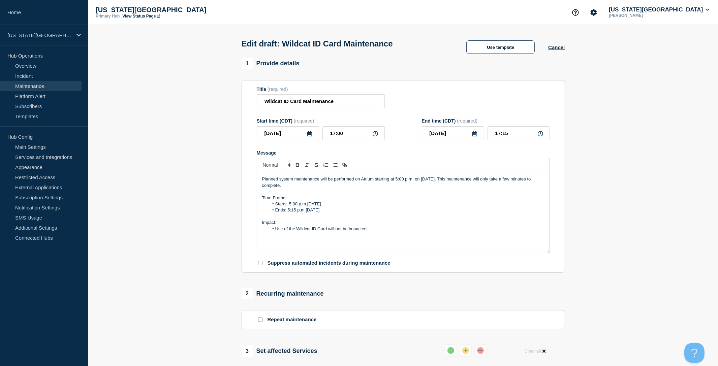
click at [367, 184] on p "Planned system maintenance will be performed on Atrium starting at 5:00 p.m. on…" at bounding box center [403, 182] width 282 height 12
click at [368, 184] on p "Planned system maintenance will be performed on Atrium starting at 5:00 p.m. on…" at bounding box center [403, 182] width 282 height 12
click at [357, 184] on p "Planned system maintenance will be performed for the Wildcat ID Card starting a…" at bounding box center [403, 182] width 282 height 12
click at [367, 189] on p "Planned system maintenance will be performed for the Wildcat ID Card starting a…" at bounding box center [403, 182] width 282 height 12
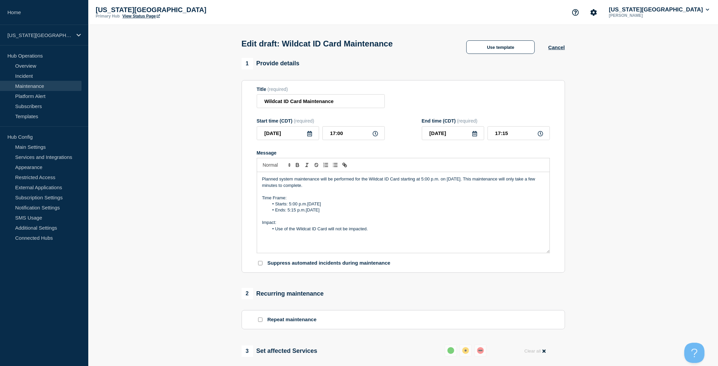
click at [358, 185] on p "Planned system maintenance will be performed for the Wildcat ID Card starting a…" at bounding box center [403, 182] width 282 height 12
click at [368, 189] on p "Planned system maintenance will be performed for the Wildcat ID Card starting a…" at bounding box center [403, 182] width 282 height 12
click at [322, 189] on p "Planned system maintenance will be performed for the Wildcat ID Card starting a…" at bounding box center [403, 182] width 282 height 12
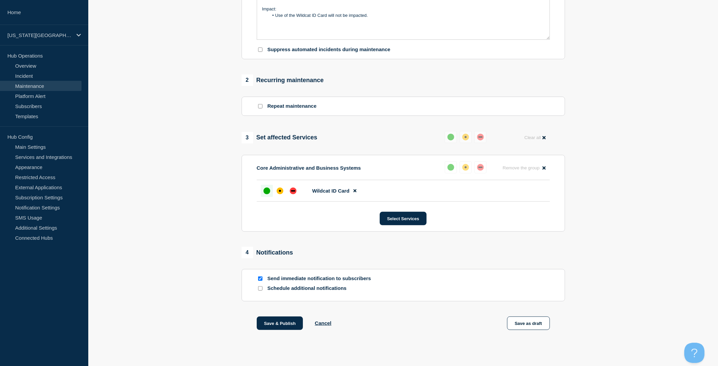
scroll to position [232, 0]
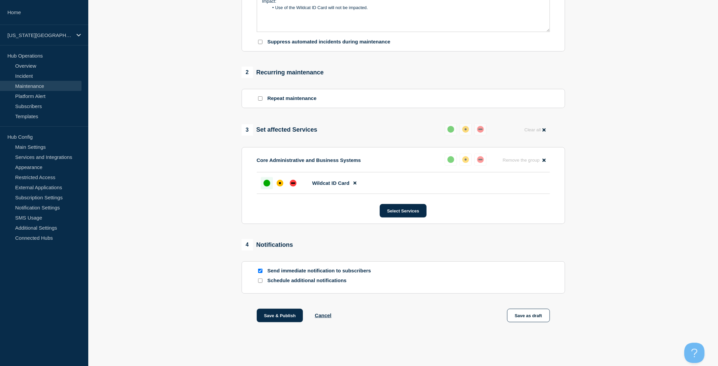
click at [230, 319] on section "1 Provide details Title (required) Wildcat ID Card Maintenance Start time (CDT)…" at bounding box center [403, 88] width 630 height 503
drag, startPoint x: 280, startPoint y: 315, endPoint x: 198, endPoint y: 248, distance: 106.1
click at [198, 248] on section "1 Provide details Title (required) Wildcat ID Card Maintenance Start time (CDT)…" at bounding box center [403, 88] width 630 height 503
click at [278, 315] on button "Save & Publish" at bounding box center [280, 315] width 47 height 13
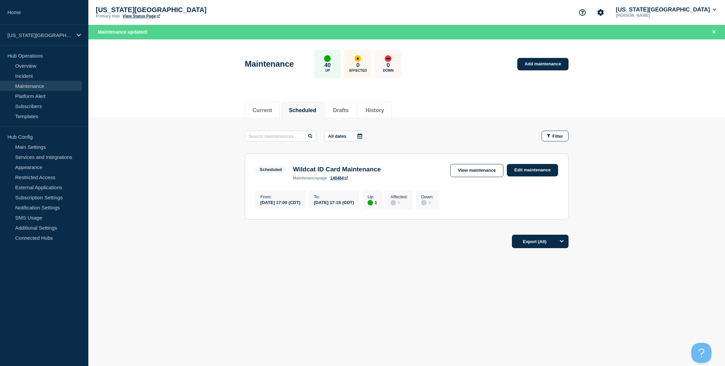
click at [187, 196] on main "All dates Filter Scheduled 1 Up Wildcat ID Card Maintenance From [DATE] 17:00 (…" at bounding box center [406, 174] width 636 height 111
click at [193, 186] on main "All dates Filter Scheduled 1 Up Wildcat ID Card Maintenance From [DATE] 17:00 (…" at bounding box center [406, 174] width 636 height 111
click at [340, 179] on link "140464" at bounding box center [339, 178] width 18 height 5
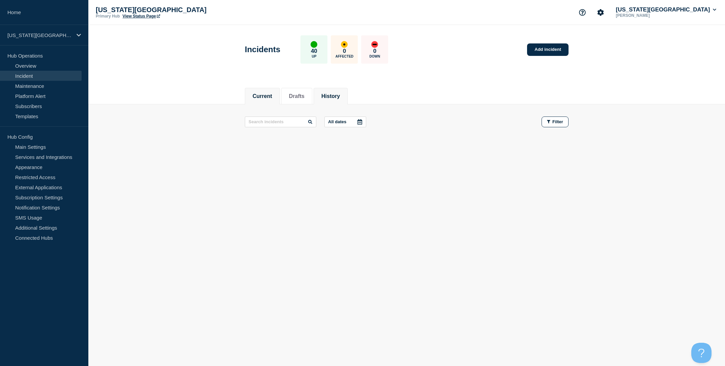
click at [330, 96] on button "History" at bounding box center [330, 96] width 19 height 6
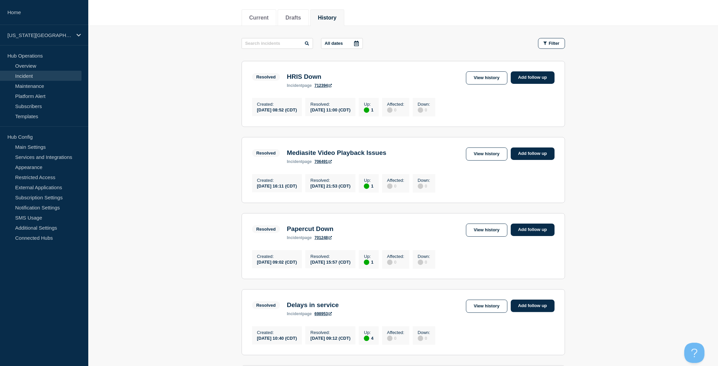
scroll to position [90, 0]
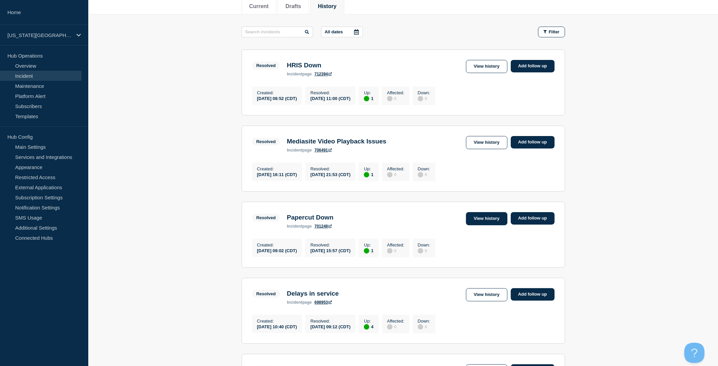
click at [481, 222] on link "View history" at bounding box center [486, 218] width 41 height 13
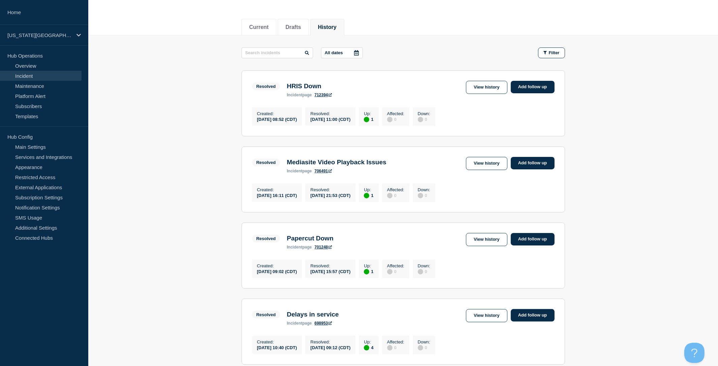
scroll to position [68, 0]
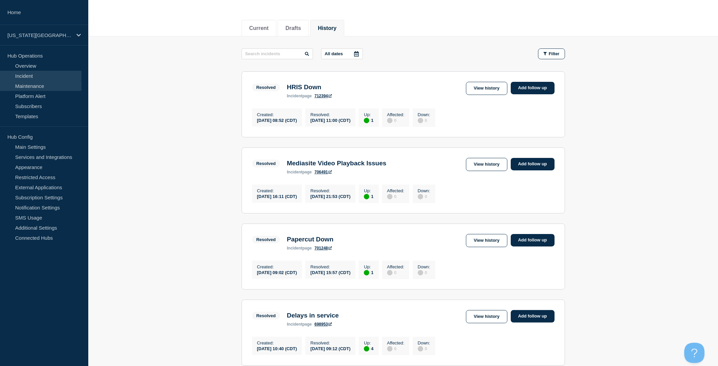
click at [45, 86] on link "Maintenance" at bounding box center [41, 86] width 82 height 10
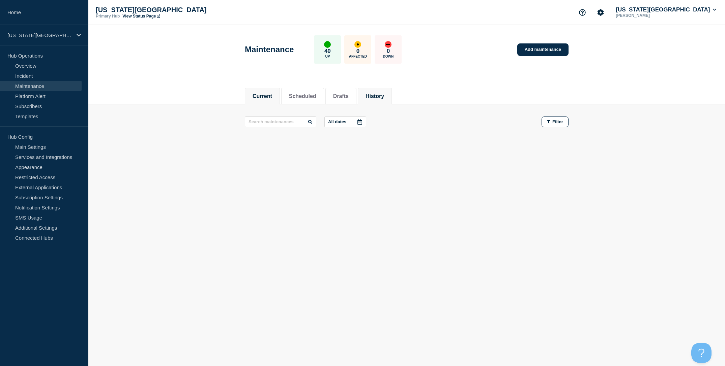
click at [379, 97] on button "History" at bounding box center [374, 96] width 19 height 6
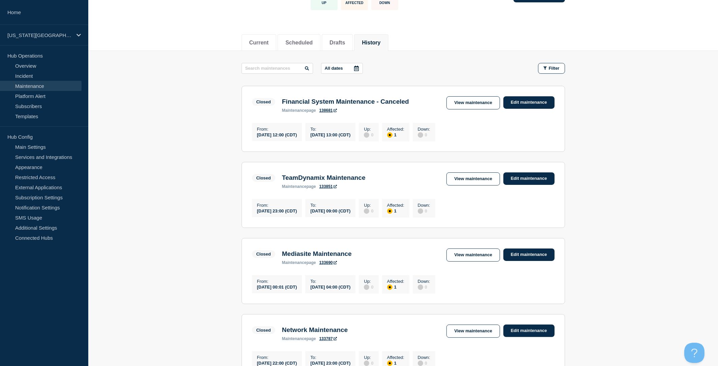
scroll to position [56, 0]
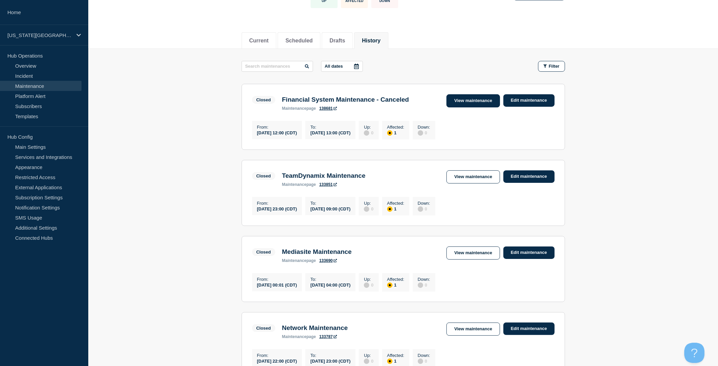
click at [474, 100] on link "View maintenance" at bounding box center [473, 100] width 53 height 13
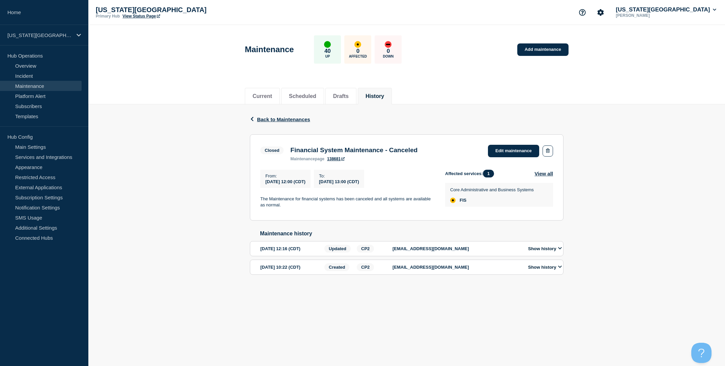
click at [551, 270] on button "Show history" at bounding box center [545, 268] width 38 height 6
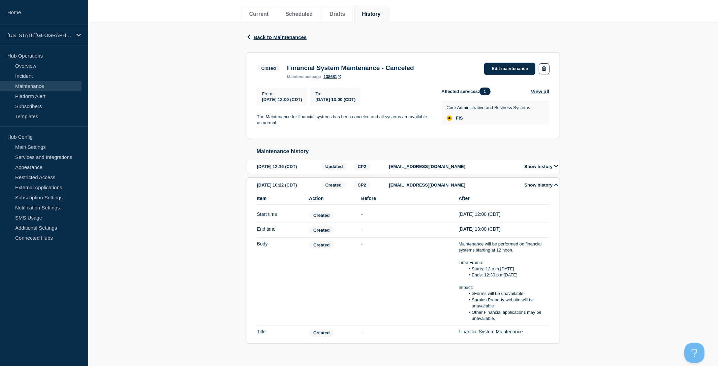
scroll to position [70, 0]
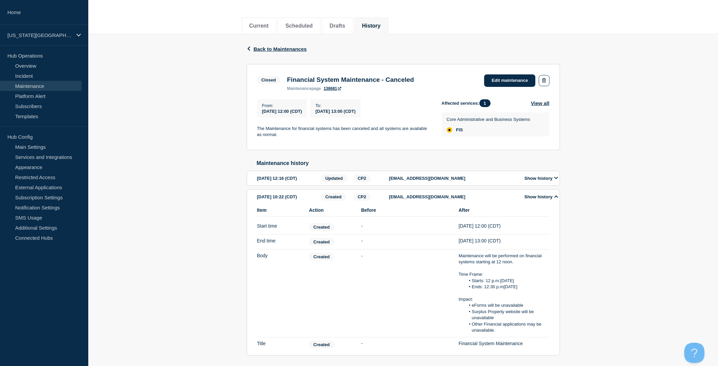
click at [333, 90] on link "138681" at bounding box center [333, 88] width 18 height 5
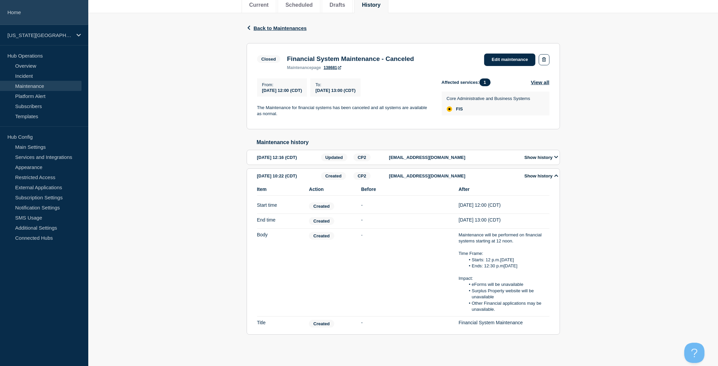
scroll to position [115, 0]
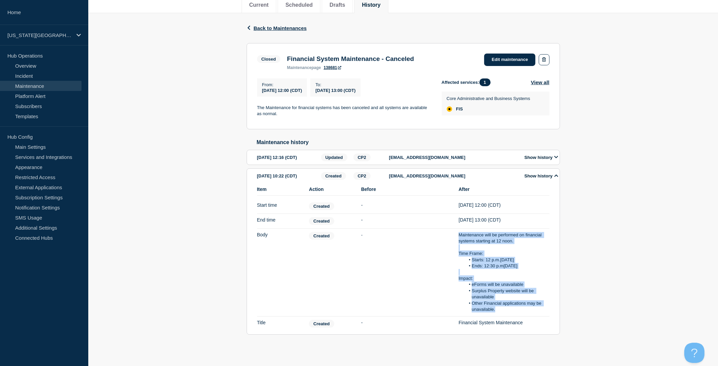
drag, startPoint x: 502, startPoint y: 309, endPoint x: 457, endPoint y: 224, distance: 95.9
click at [457, 229] on li "Item Body Action Created Before - After Maintenance will be performed on financ…" at bounding box center [403, 273] width 293 height 88
copy div "Maintenance will be performed on financial systems starting at 12 noon. Time Fr…"
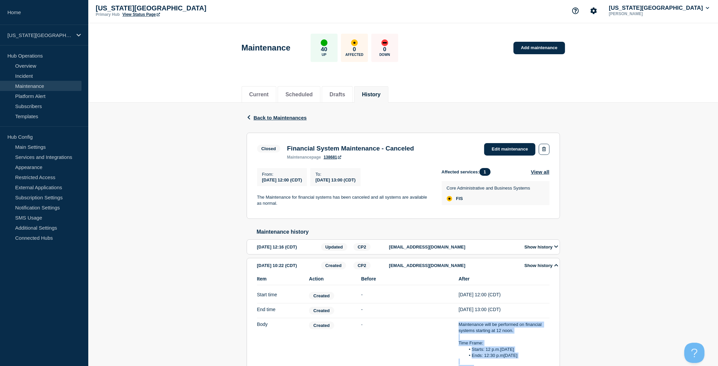
scroll to position [0, 0]
